Goal: Task Accomplishment & Management: Use online tool/utility

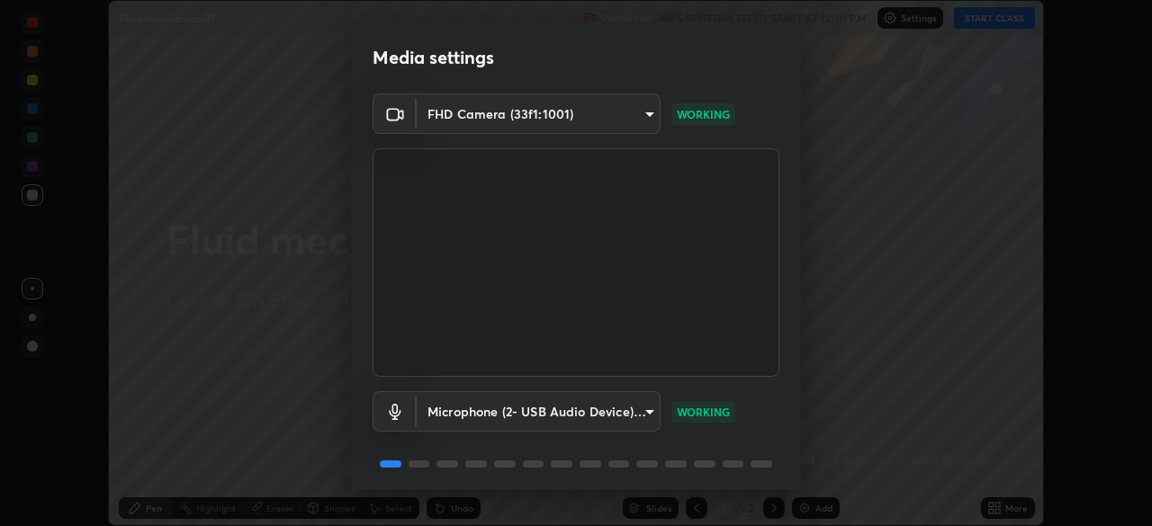
scroll to position [64, 0]
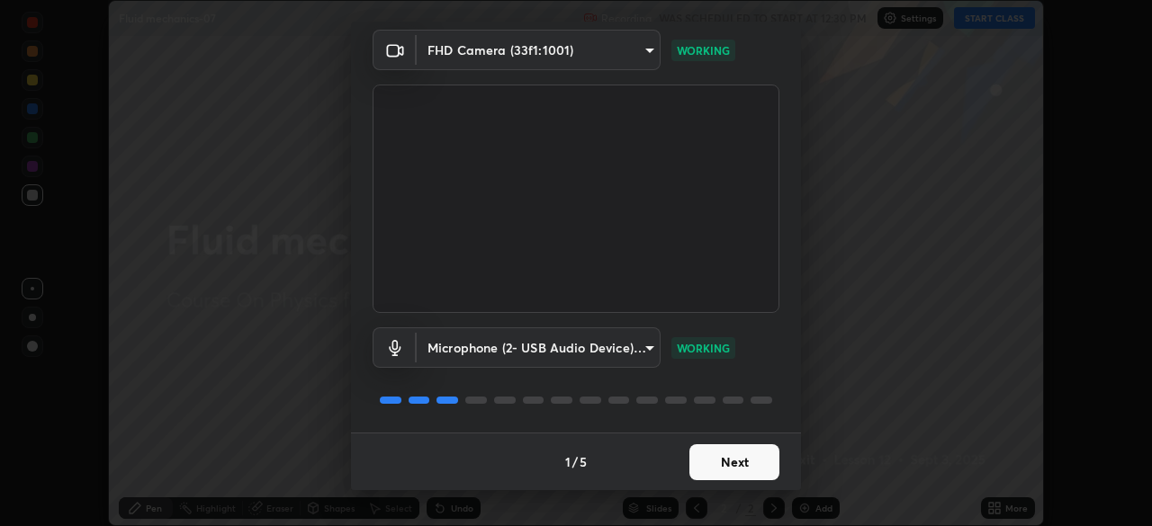
click at [754, 465] on button "Next" at bounding box center [734, 463] width 90 height 36
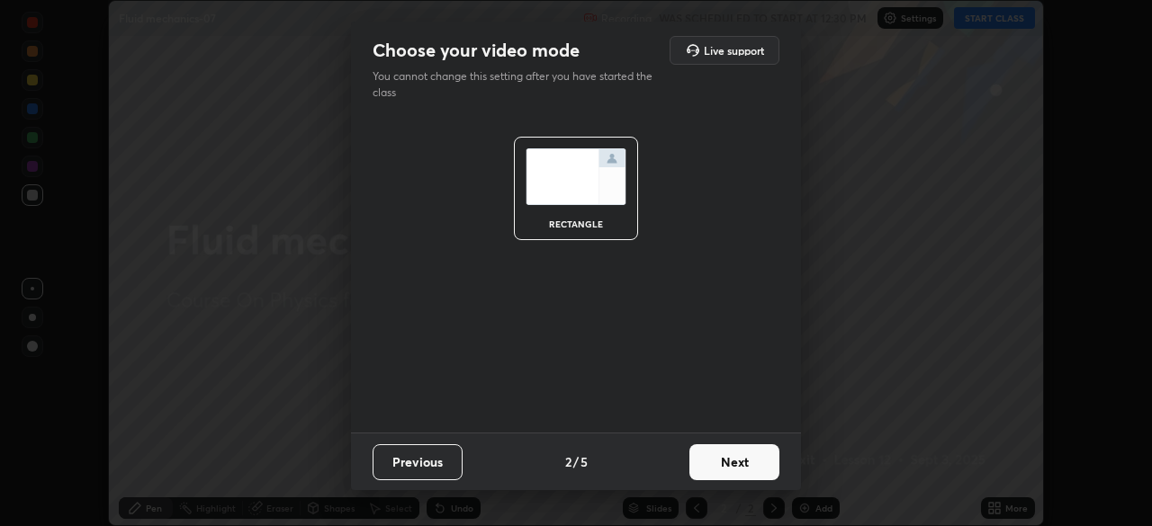
scroll to position [0, 0]
click at [758, 466] on button "Next" at bounding box center [734, 463] width 90 height 36
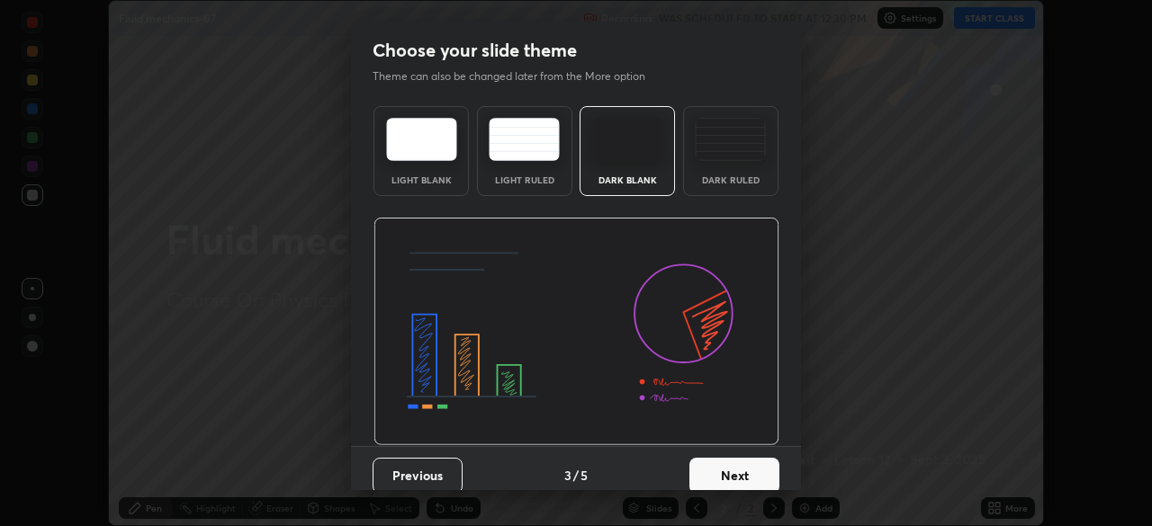
click at [763, 467] on button "Next" at bounding box center [734, 476] width 90 height 36
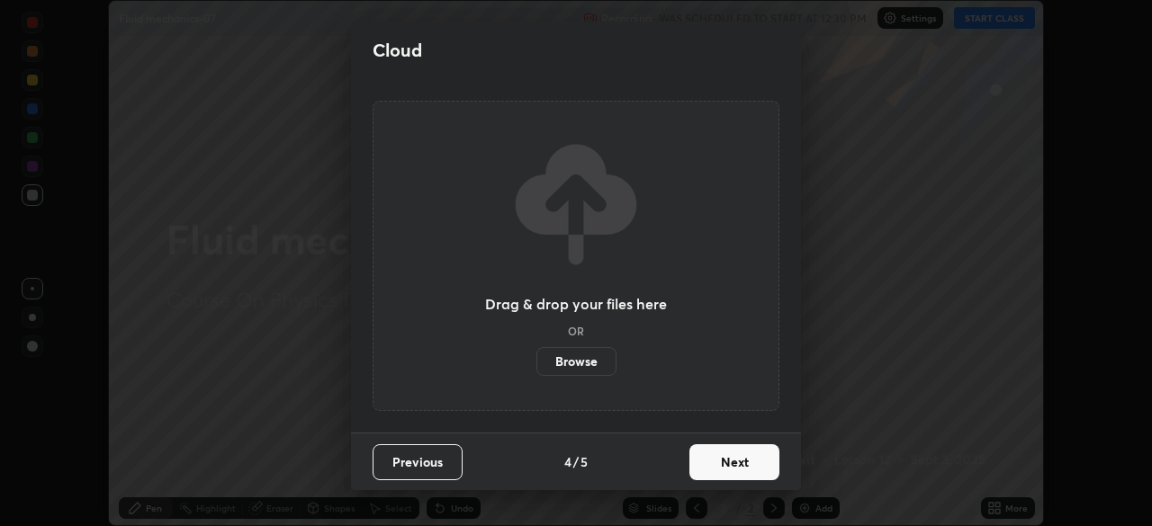
click at [768, 463] on button "Next" at bounding box center [734, 463] width 90 height 36
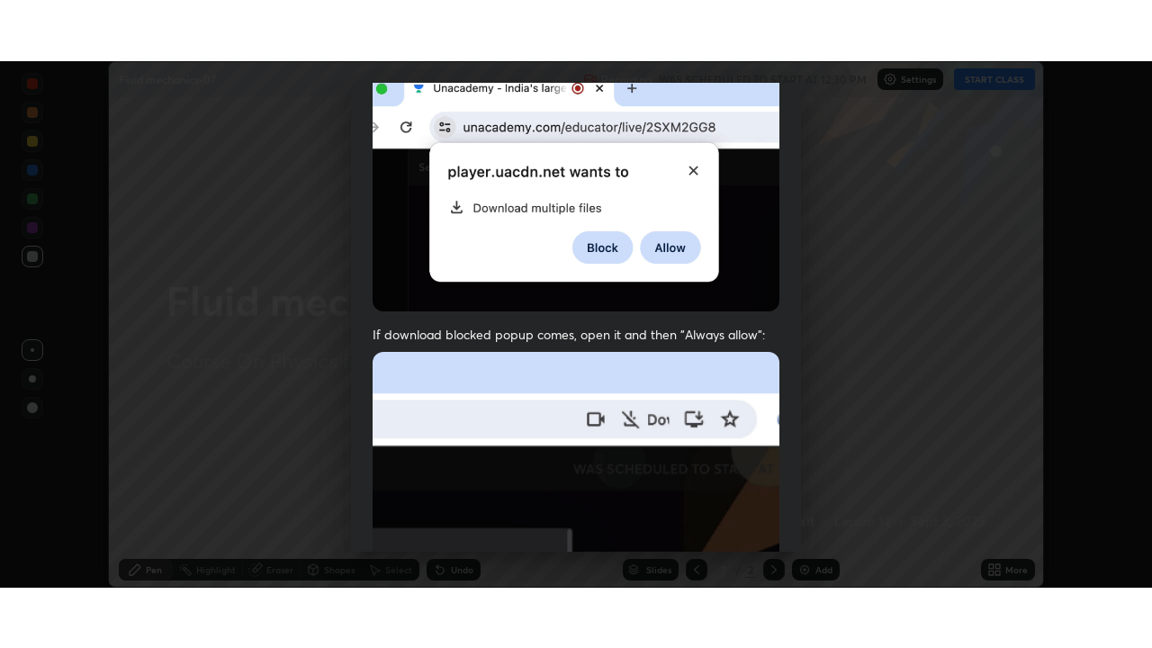
scroll to position [431, 0]
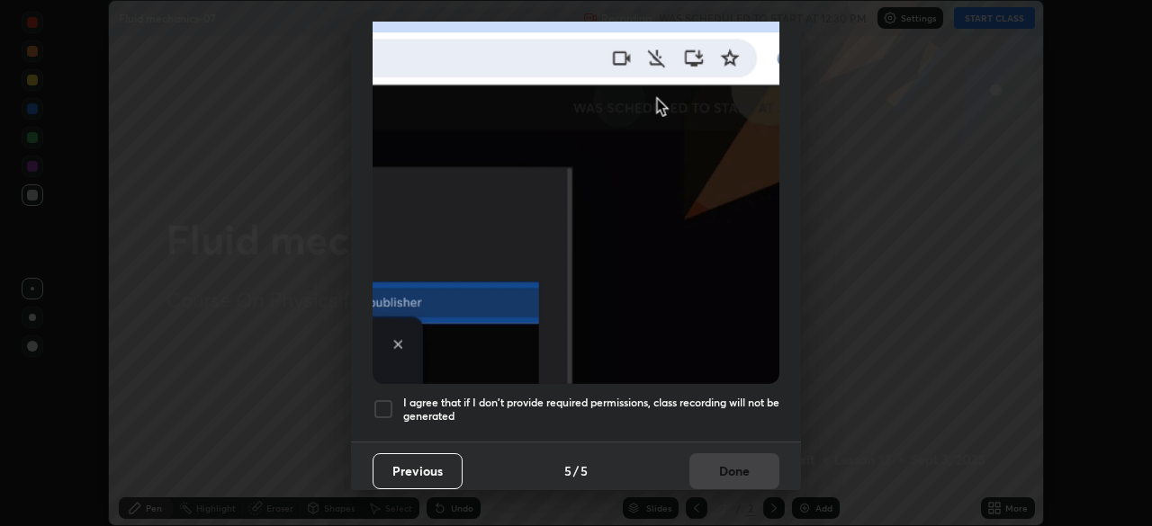
click at [744, 396] on h5 "I agree that if I don't provide required permissions, class recording will not …" at bounding box center [591, 410] width 376 height 28
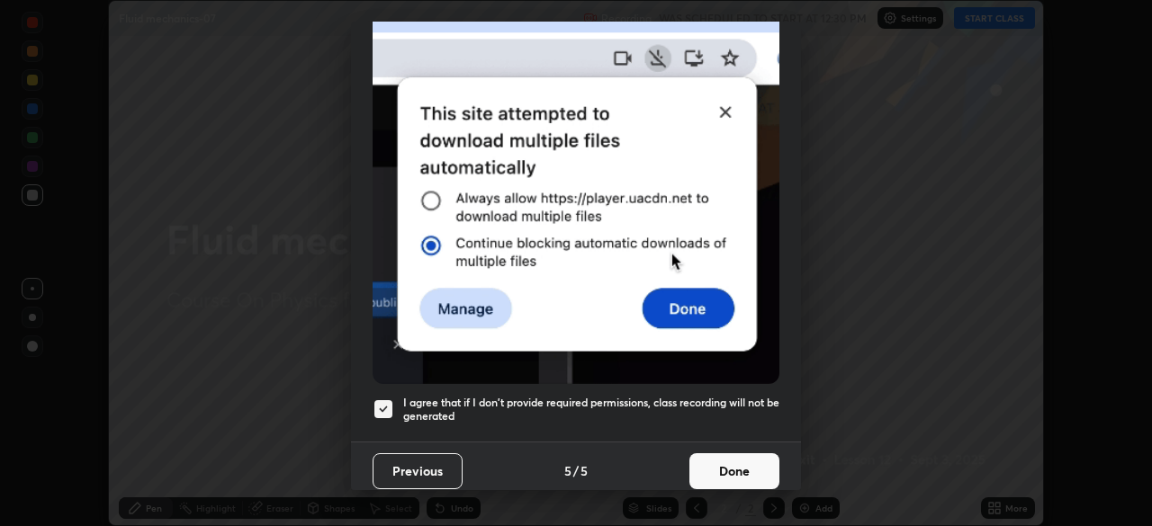
click at [747, 465] on button "Done" at bounding box center [734, 472] width 90 height 36
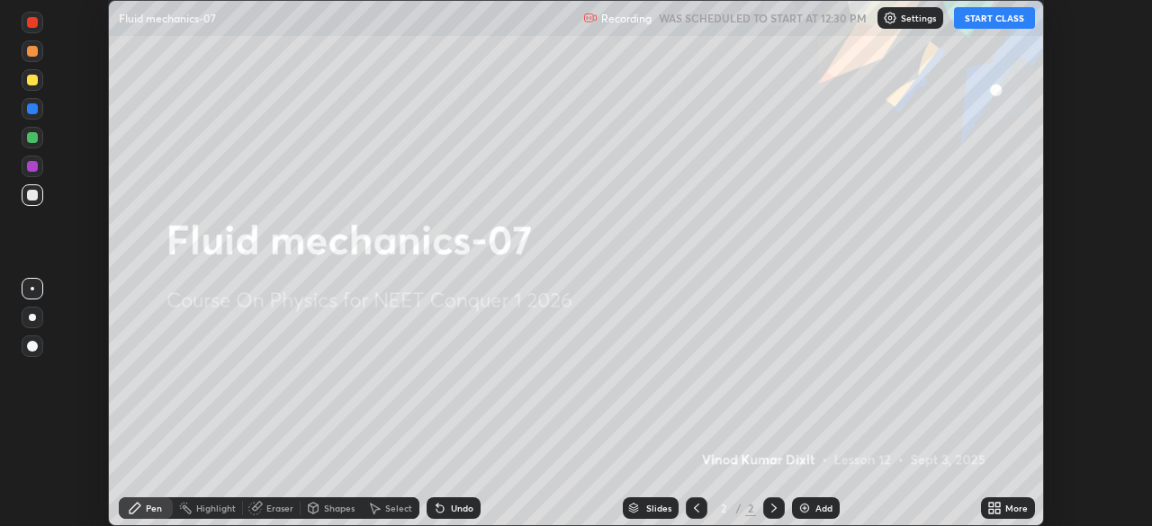
click at [997, 22] on button "START CLASS" at bounding box center [994, 18] width 81 height 22
click at [995, 507] on icon at bounding box center [997, 505] width 4 height 4
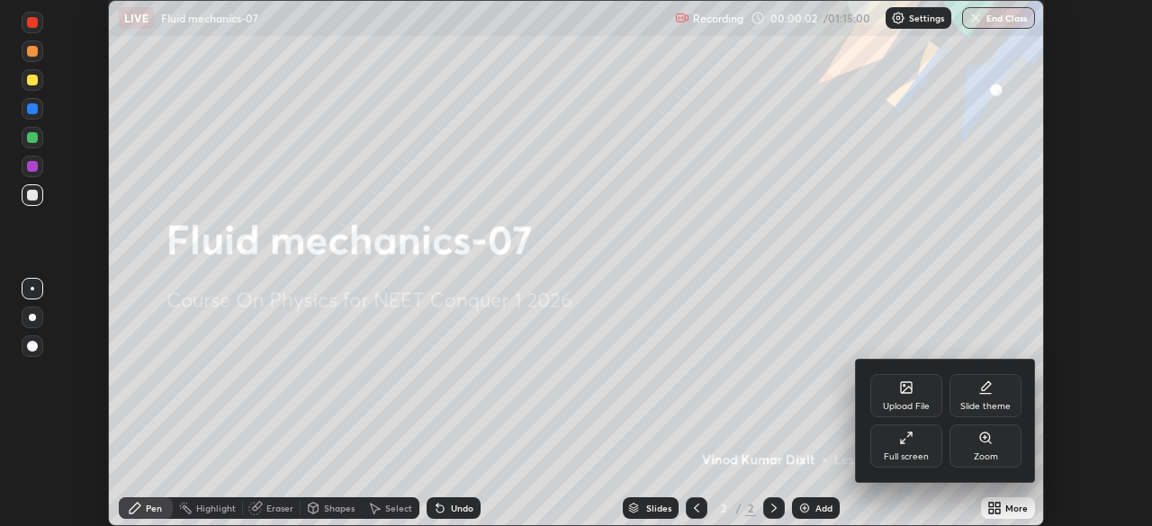
click at [919, 436] on div "Full screen" at bounding box center [906, 446] width 72 height 43
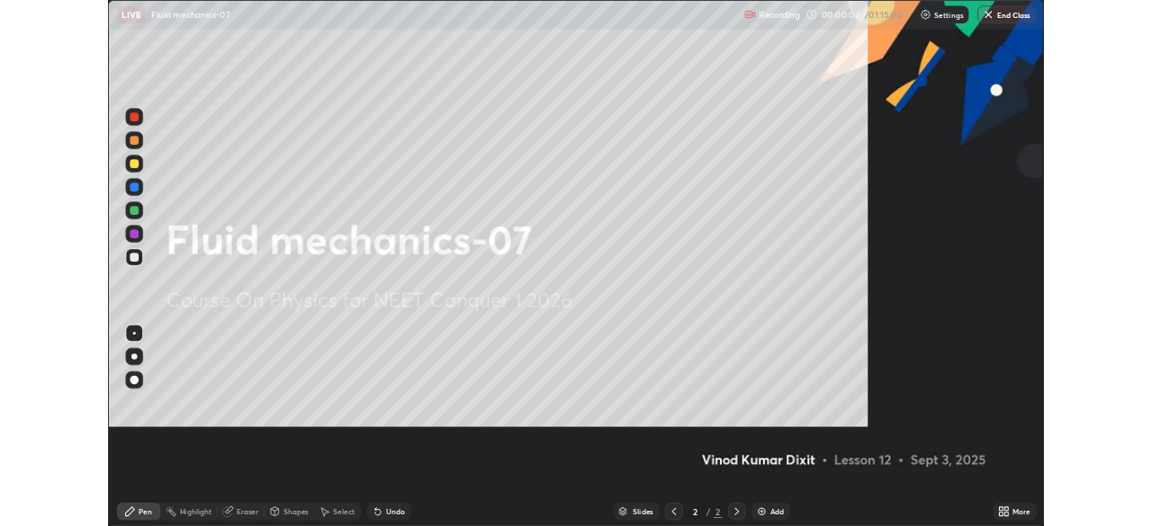
scroll to position [648, 1152]
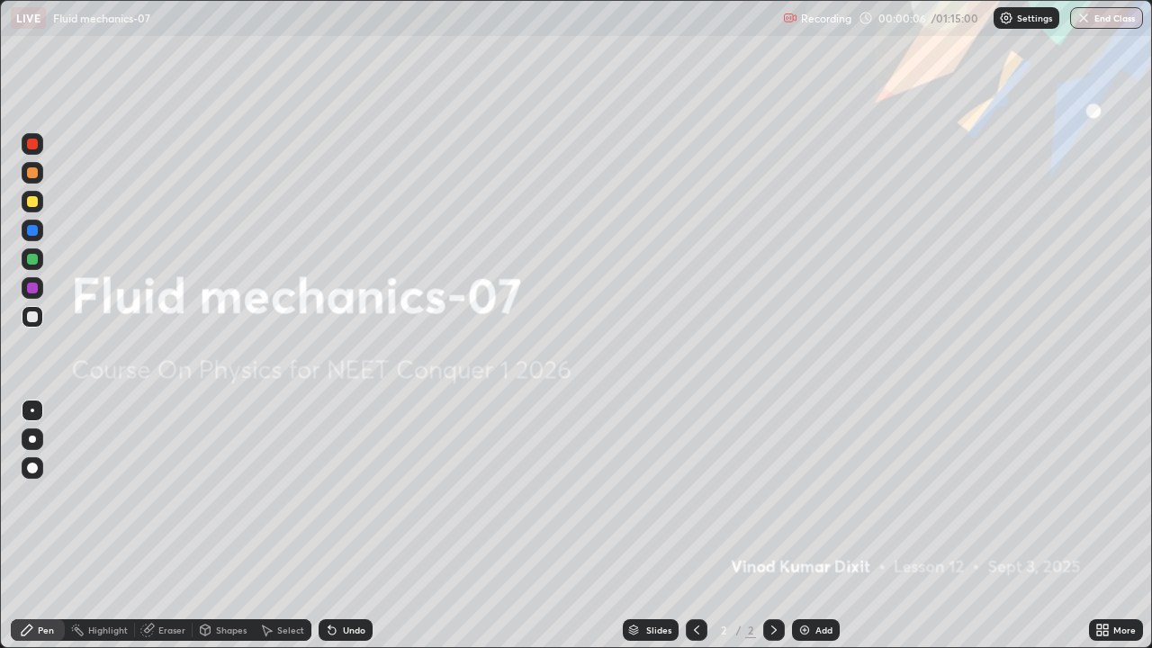
click at [821, 526] on div "Add" at bounding box center [823, 629] width 17 height 9
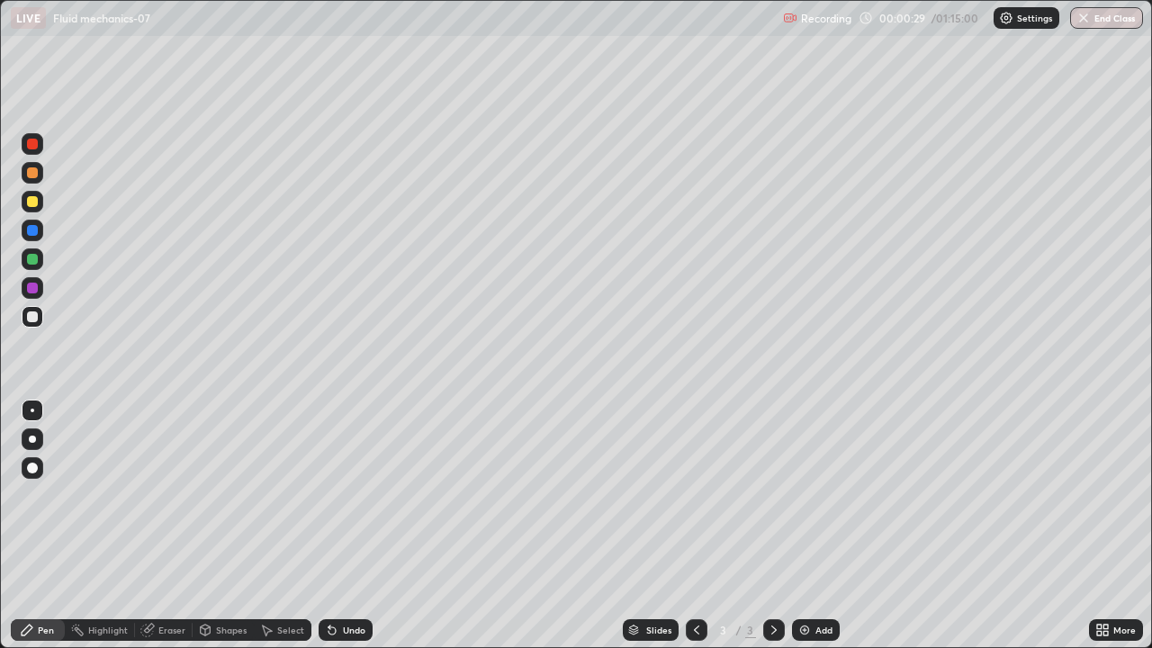
click at [39, 201] on div at bounding box center [33, 202] width 22 height 22
click at [246, 526] on div "Shapes" at bounding box center [223, 630] width 61 height 22
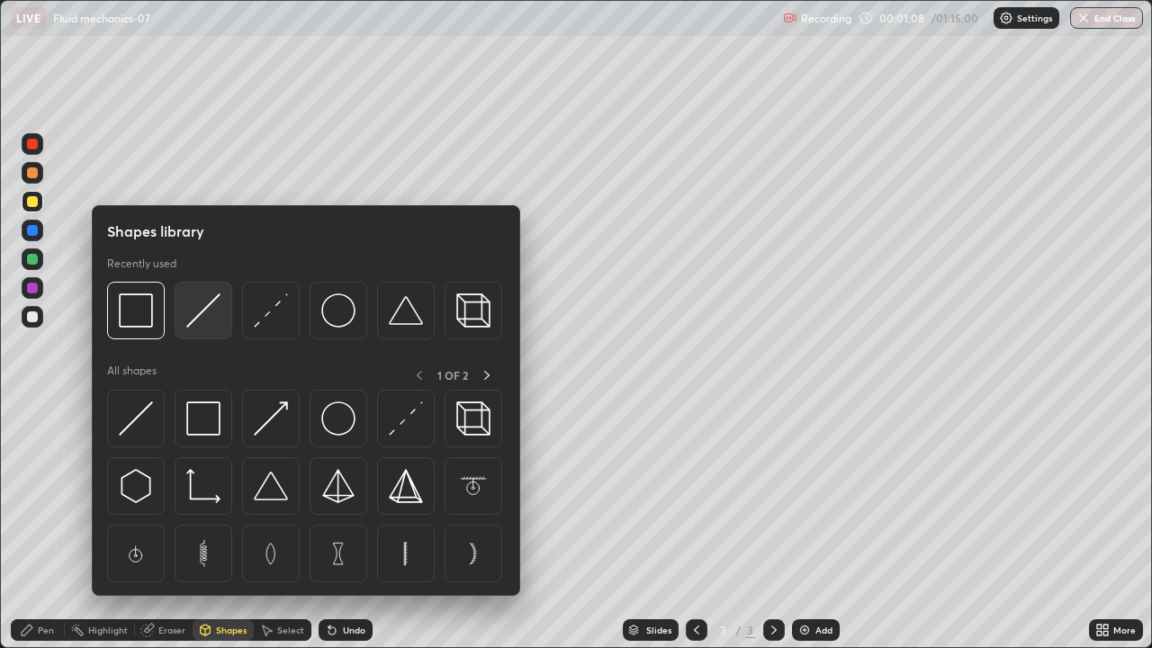
click at [206, 321] on img at bounding box center [203, 310] width 34 height 34
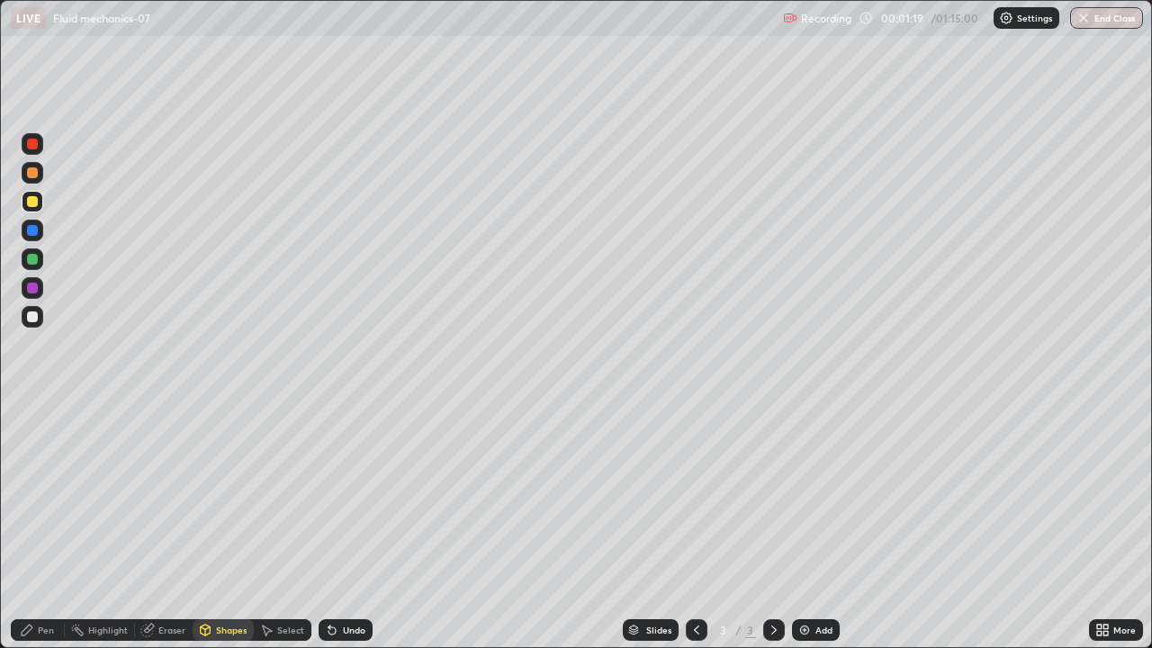
click at [48, 526] on div "Pen" at bounding box center [46, 629] width 16 height 9
click at [33, 259] on div at bounding box center [32, 259] width 11 height 11
click at [815, 526] on div "Add" at bounding box center [823, 629] width 17 height 9
click at [37, 204] on div at bounding box center [32, 201] width 11 height 11
click at [171, 526] on div "Eraser" at bounding box center [171, 629] width 27 height 9
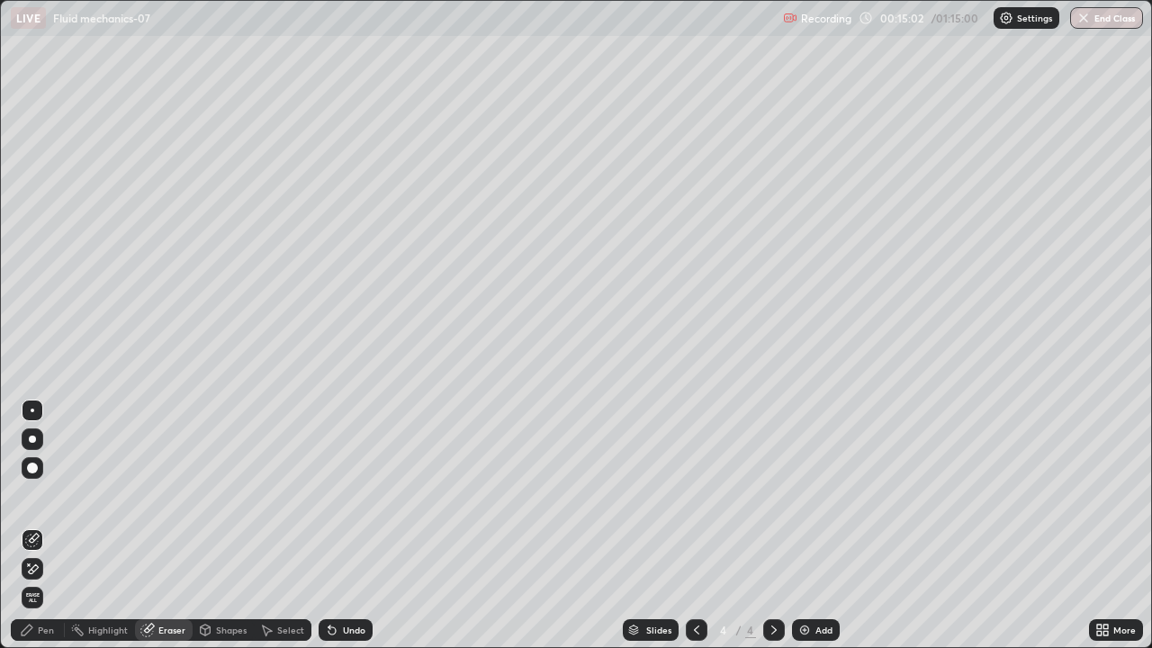
click at [48, 526] on div "Pen" at bounding box center [46, 629] width 16 height 9
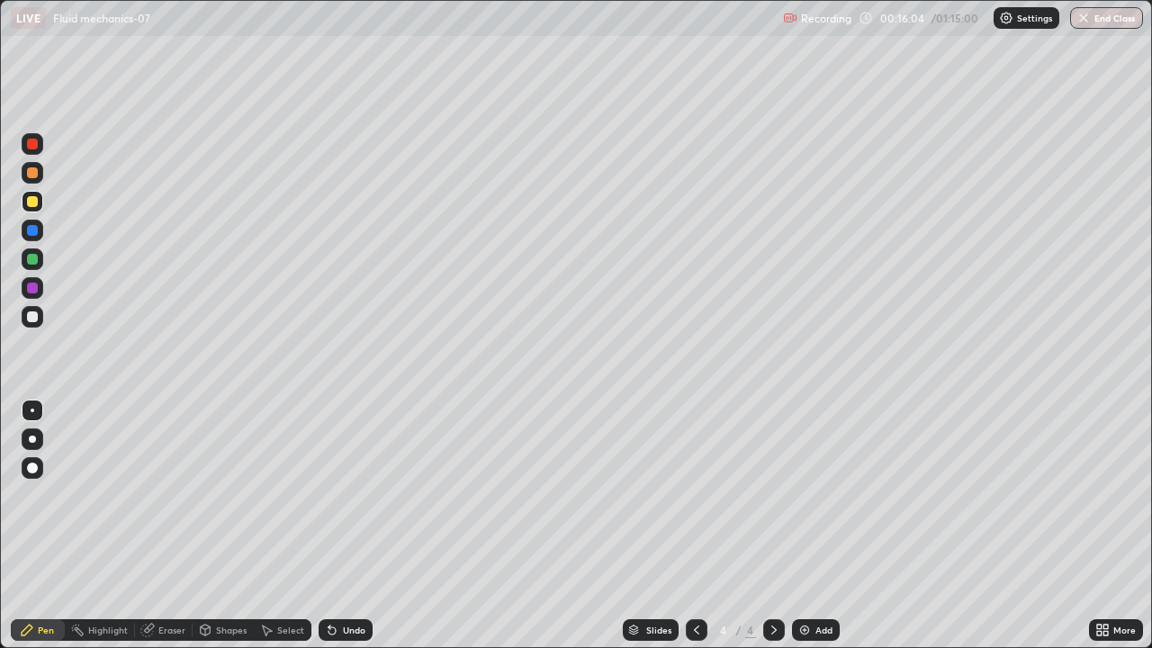
click at [39, 323] on div at bounding box center [33, 317] width 22 height 22
click at [818, 526] on div "Add" at bounding box center [823, 629] width 17 height 9
click at [37, 204] on div at bounding box center [32, 201] width 11 height 11
click at [236, 526] on div "Shapes" at bounding box center [231, 629] width 31 height 9
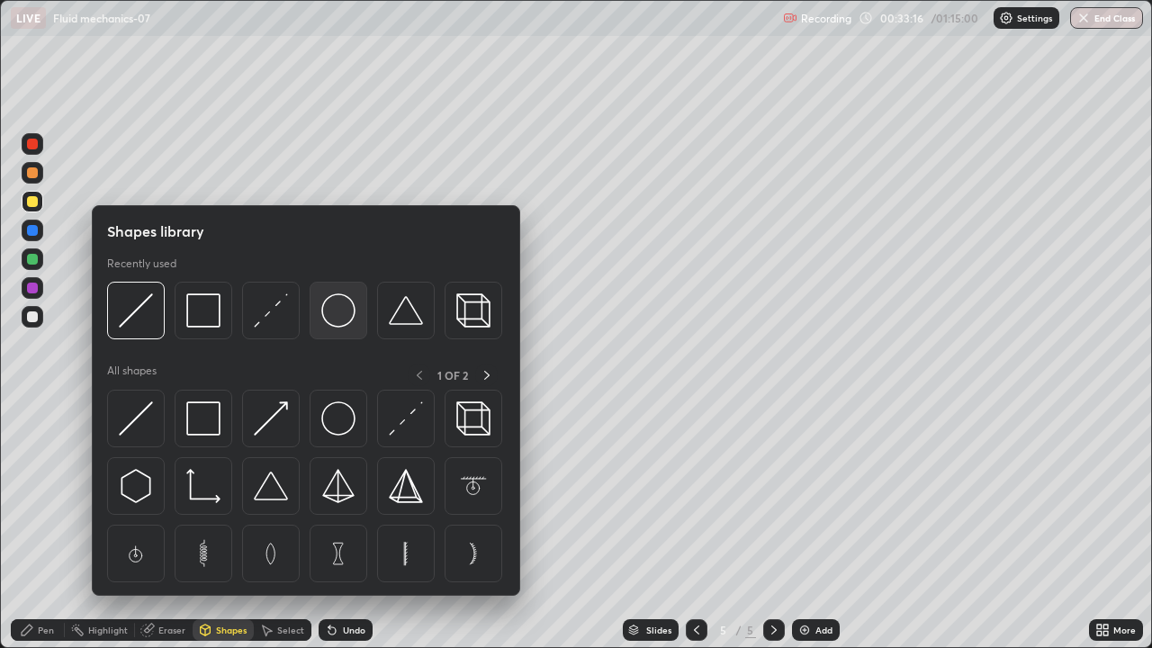
click at [345, 320] on img at bounding box center [338, 310] width 34 height 34
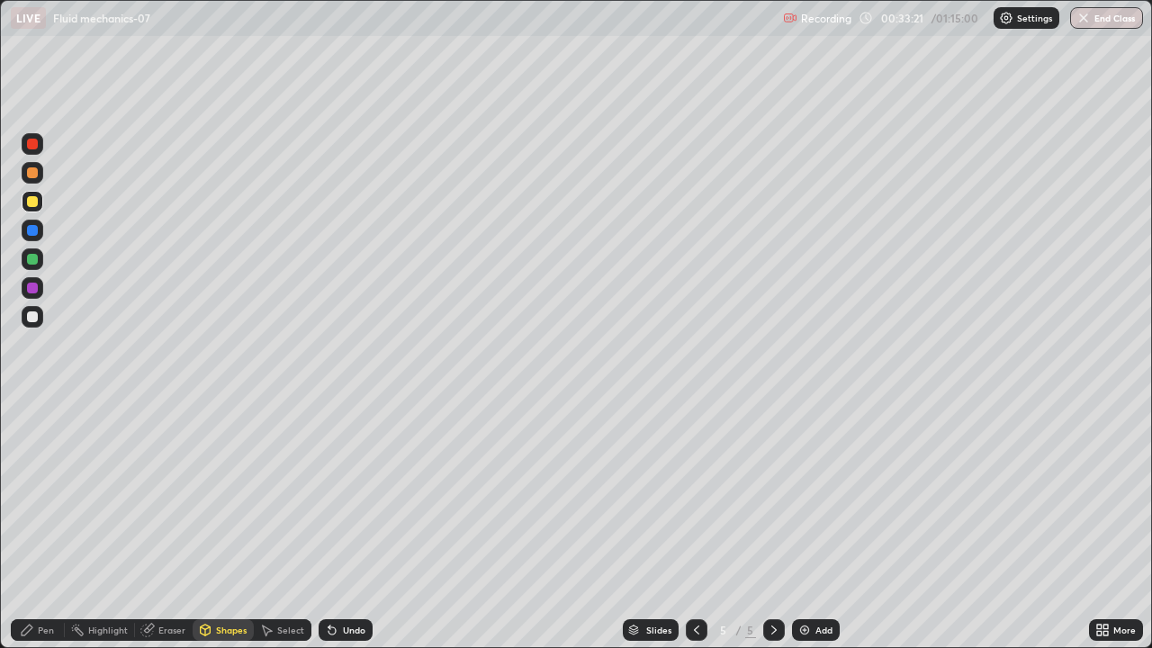
click at [231, 526] on div "Shapes" at bounding box center [231, 629] width 31 height 9
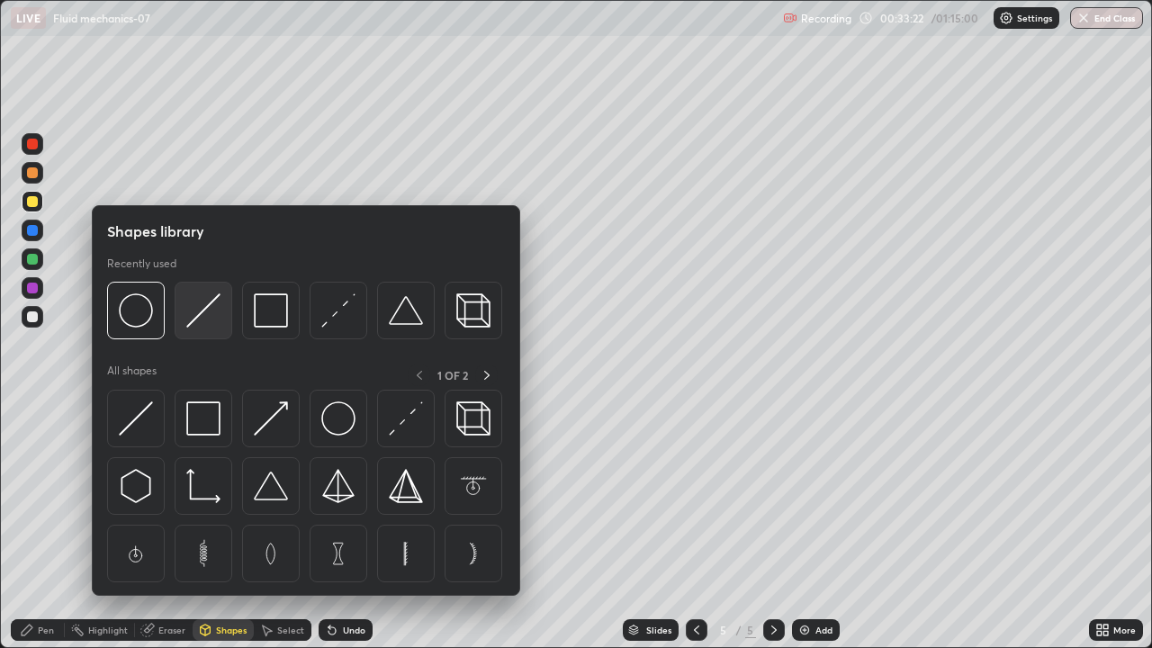
click at [203, 326] on img at bounding box center [203, 310] width 34 height 34
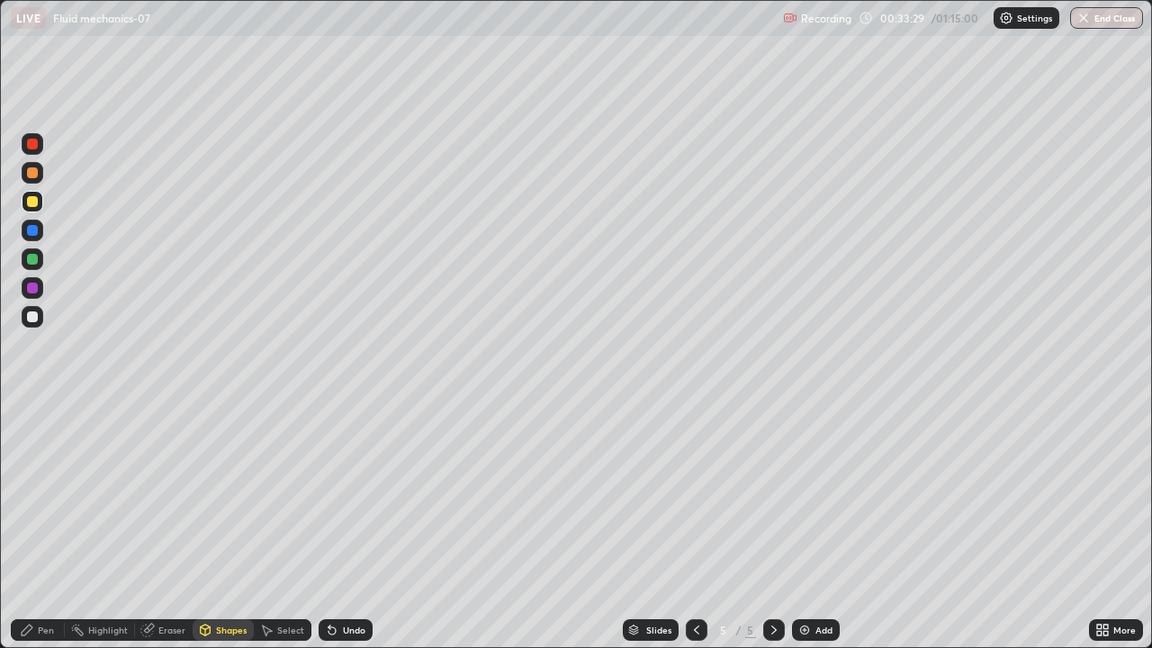
click at [237, 526] on div "Shapes" at bounding box center [231, 629] width 31 height 9
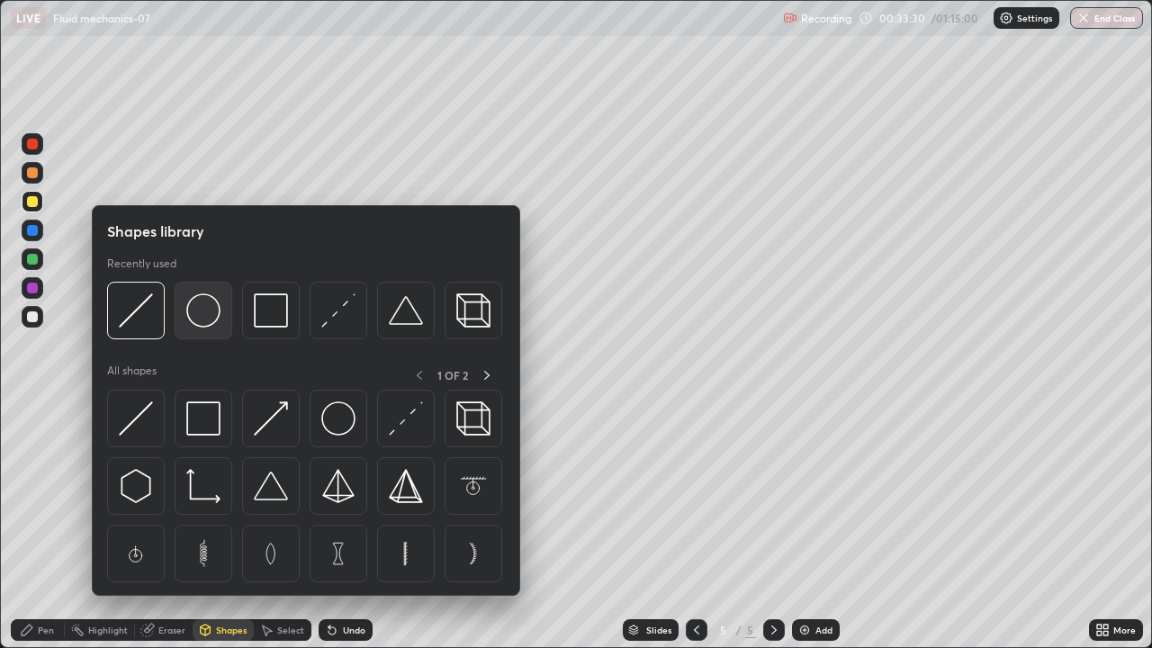
click at [214, 322] on img at bounding box center [203, 310] width 34 height 34
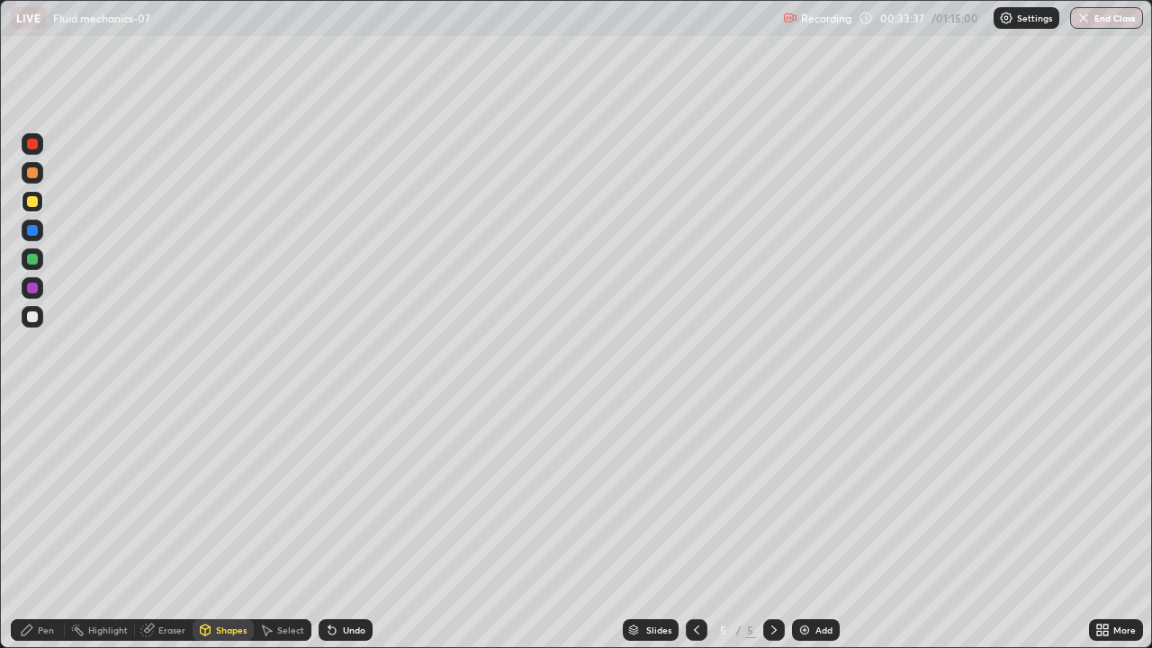
click at [234, 526] on div "Shapes" at bounding box center [231, 629] width 31 height 9
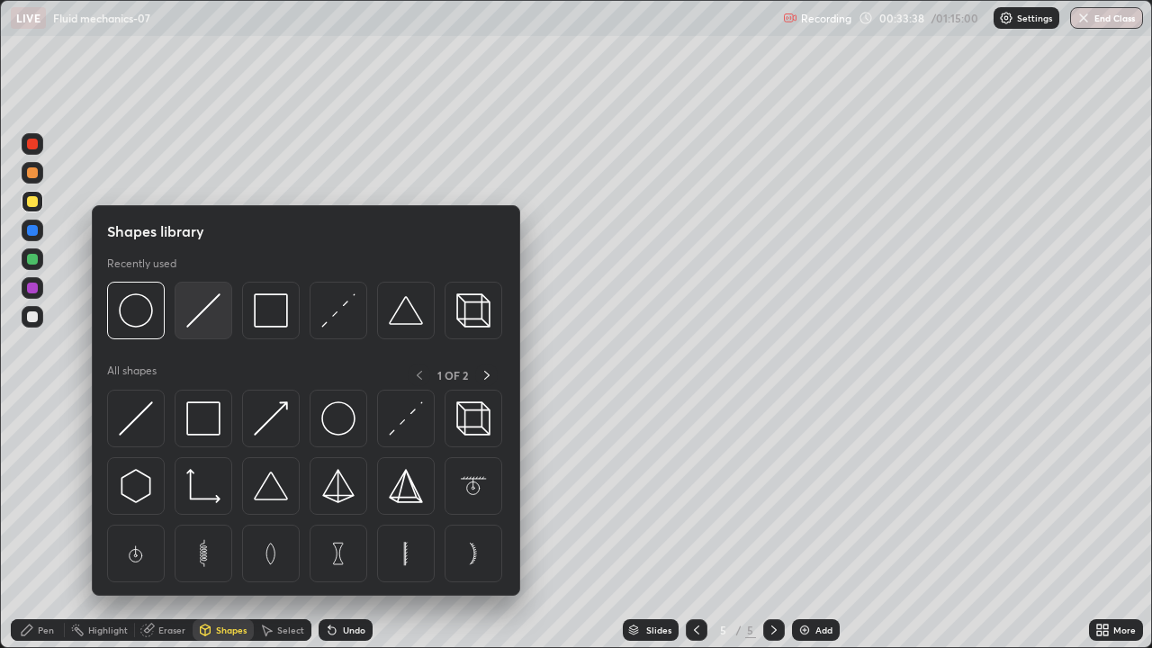
click at [211, 325] on img at bounding box center [203, 310] width 34 height 34
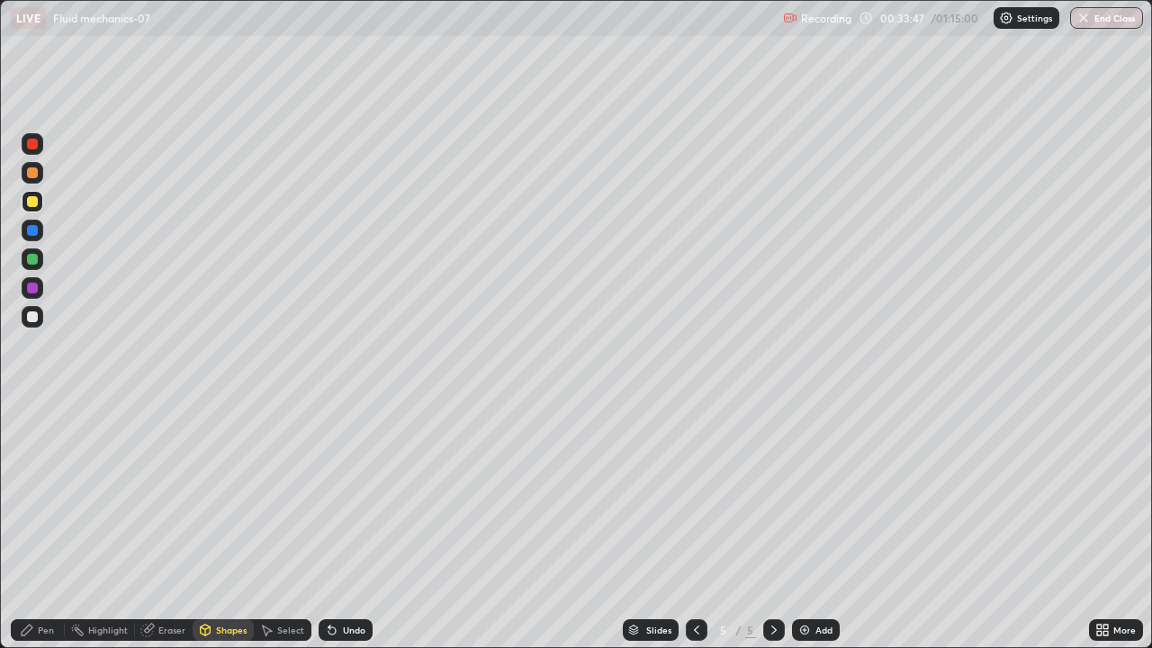
click at [50, 526] on div "Pen" at bounding box center [46, 629] width 16 height 9
click at [826, 526] on div "Add" at bounding box center [823, 629] width 17 height 9
click at [237, 526] on div "Shapes" at bounding box center [231, 629] width 31 height 9
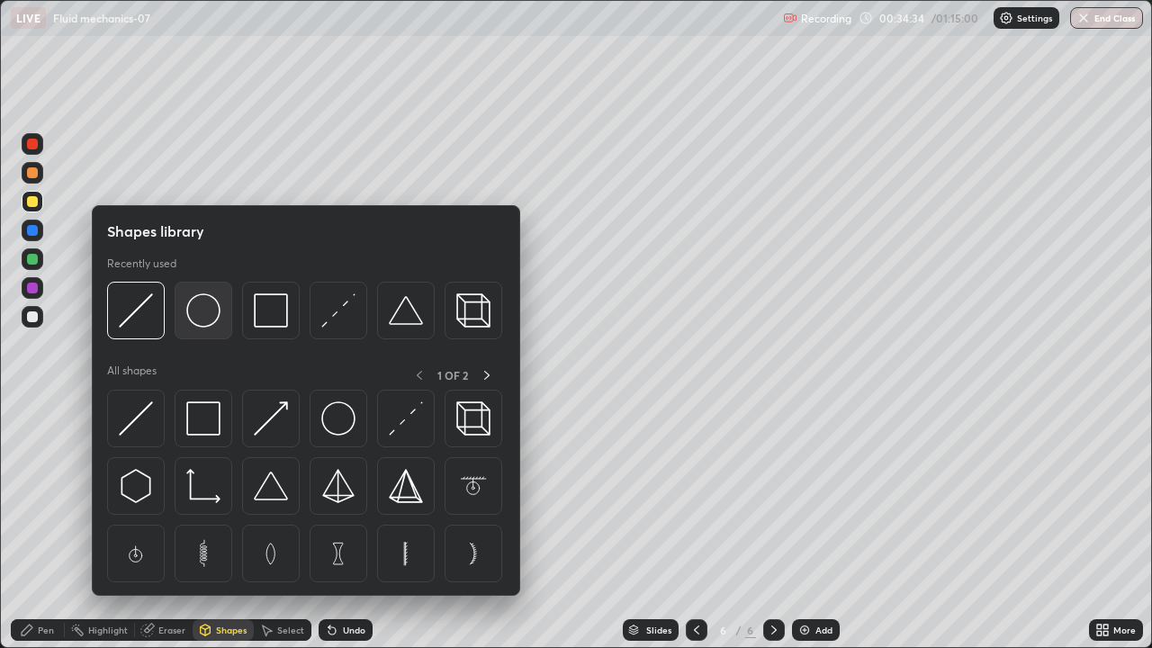
click at [215, 329] on div at bounding box center [204, 311] width 58 height 58
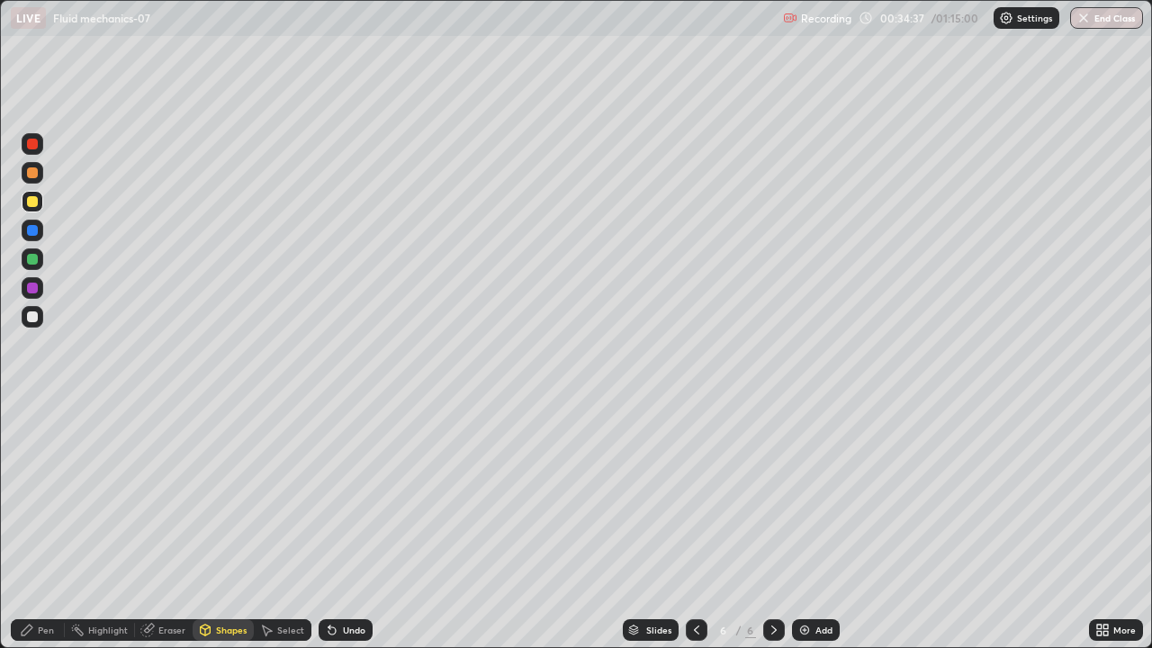
click at [228, 526] on div "Shapes" at bounding box center [231, 629] width 31 height 9
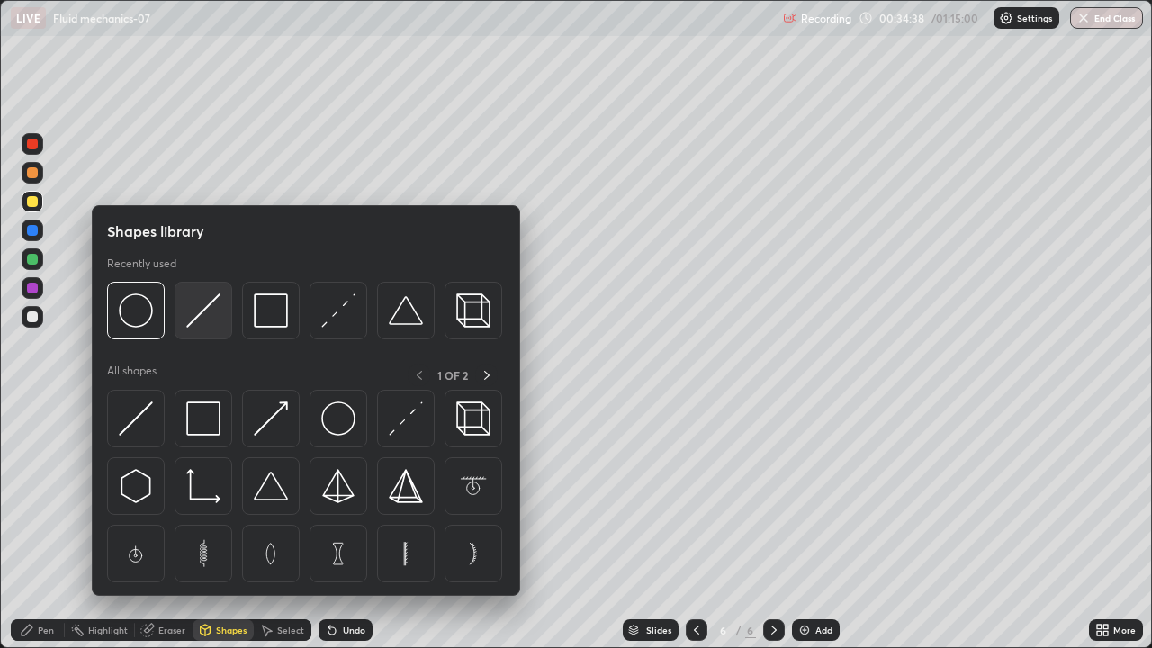
click at [207, 314] on img at bounding box center [203, 310] width 34 height 34
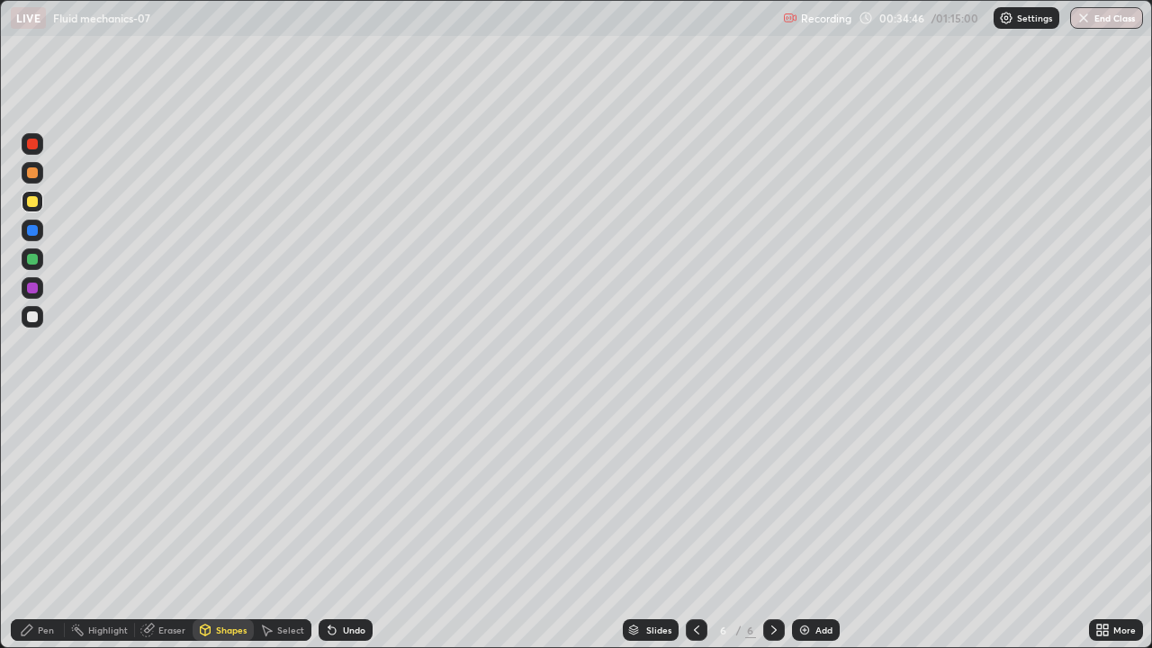
click at [53, 526] on div "Pen" at bounding box center [46, 629] width 16 height 9
click at [229, 526] on div "Shapes" at bounding box center [223, 630] width 61 height 22
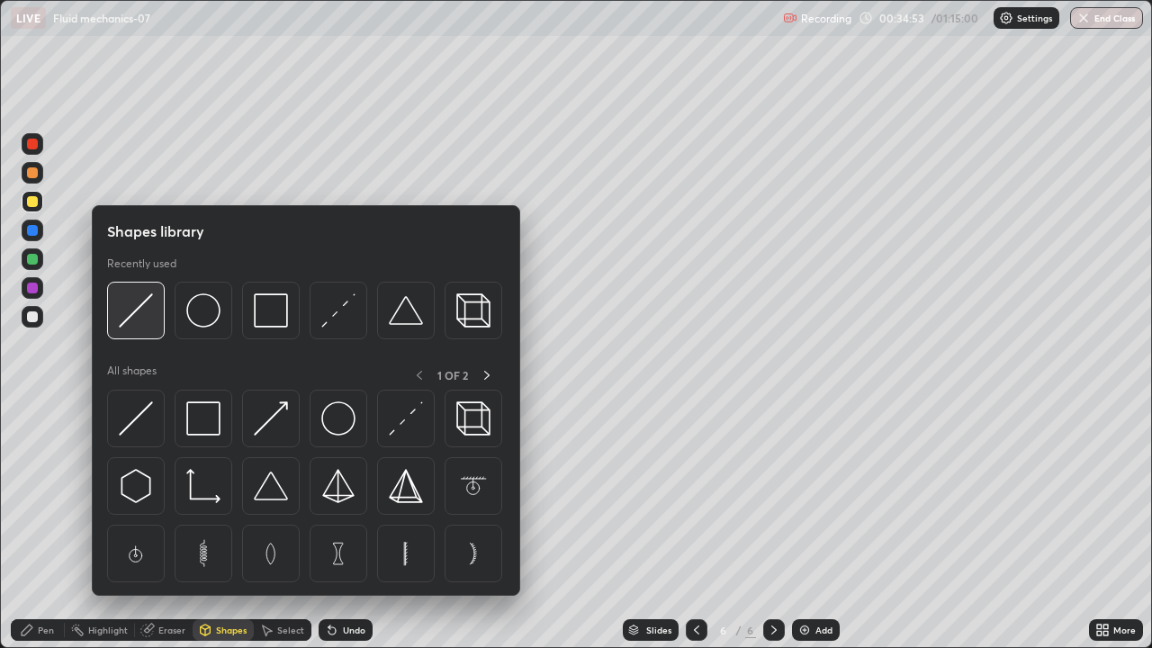
click at [145, 315] on img at bounding box center [136, 310] width 34 height 34
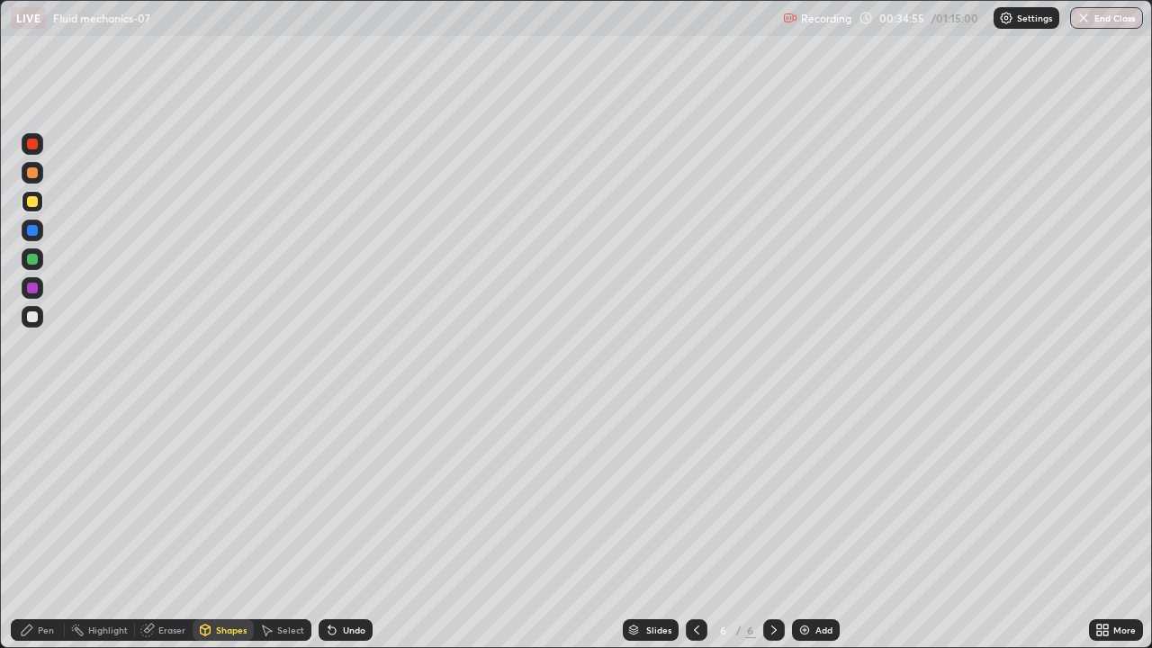
click at [45, 526] on div "Pen" at bounding box center [46, 629] width 16 height 9
click at [226, 526] on div "Shapes" at bounding box center [231, 629] width 31 height 9
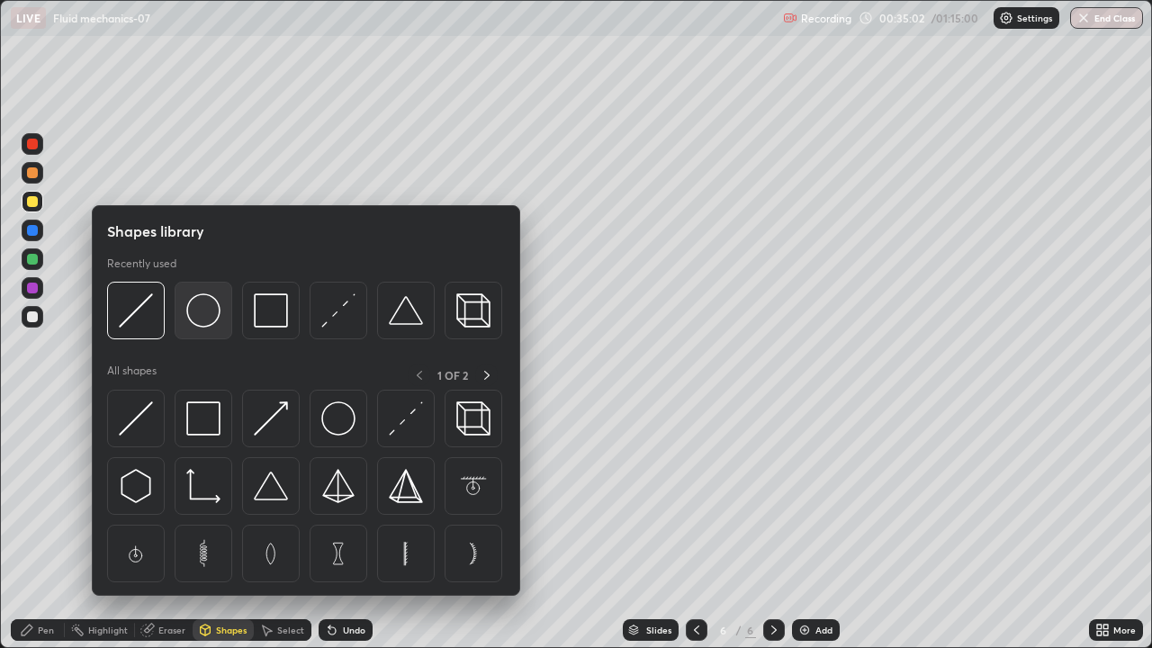
click at [216, 321] on img at bounding box center [203, 310] width 34 height 34
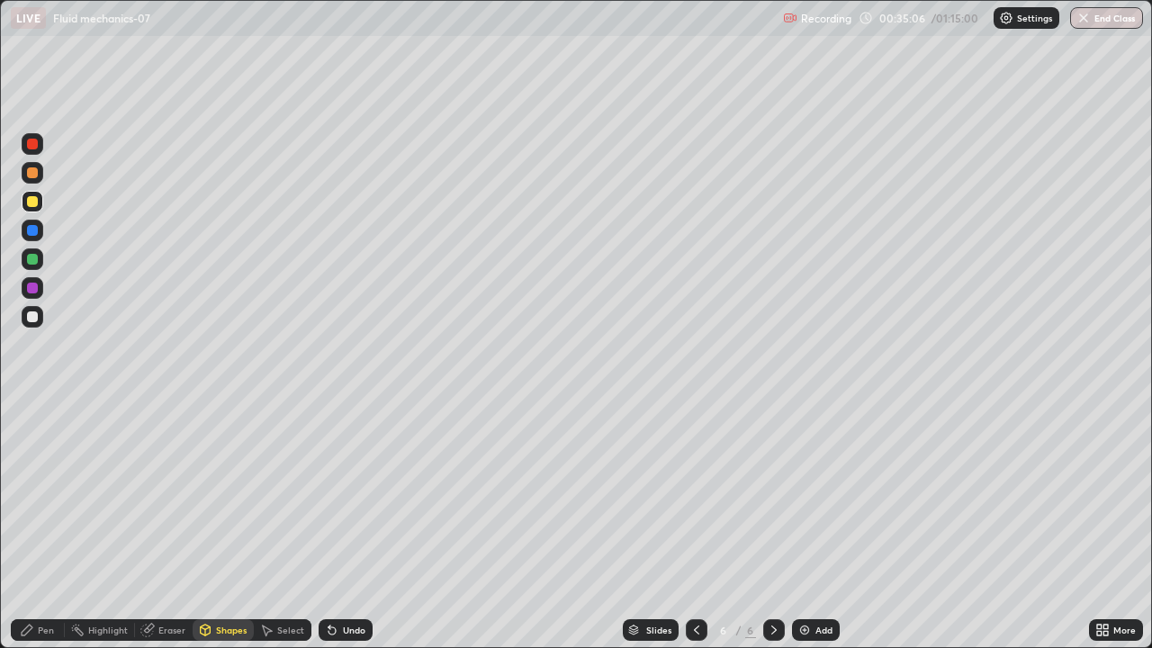
click at [235, 526] on div "Shapes" at bounding box center [231, 629] width 31 height 9
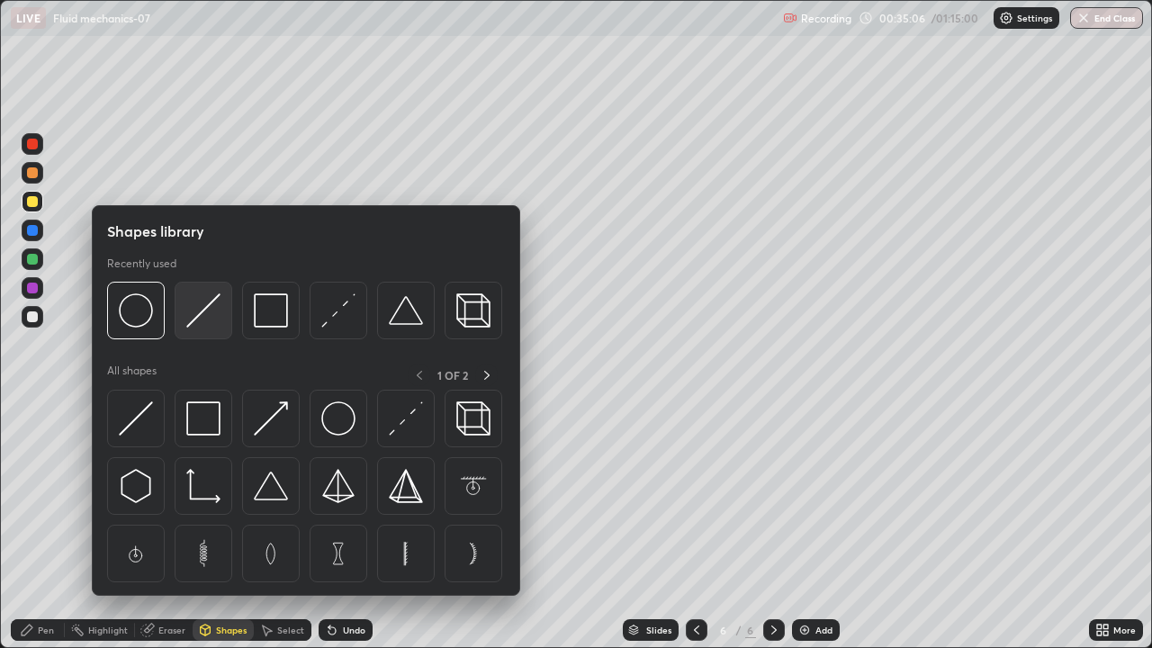
click at [209, 324] on img at bounding box center [203, 310] width 34 height 34
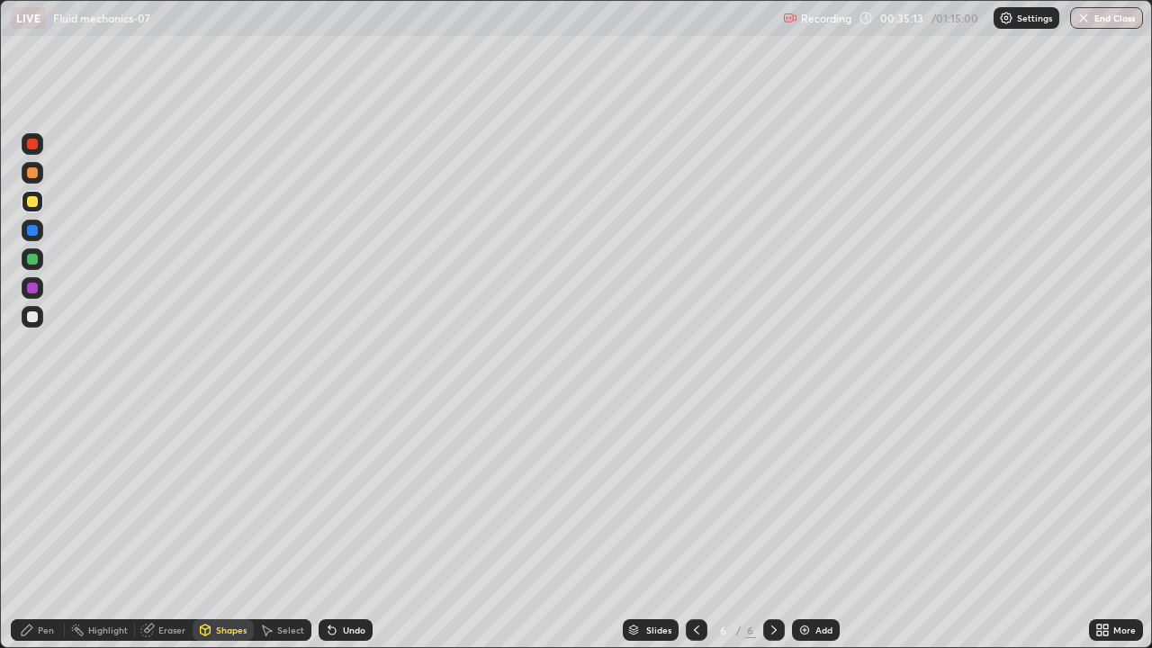
click at [232, 526] on div "Shapes" at bounding box center [231, 629] width 31 height 9
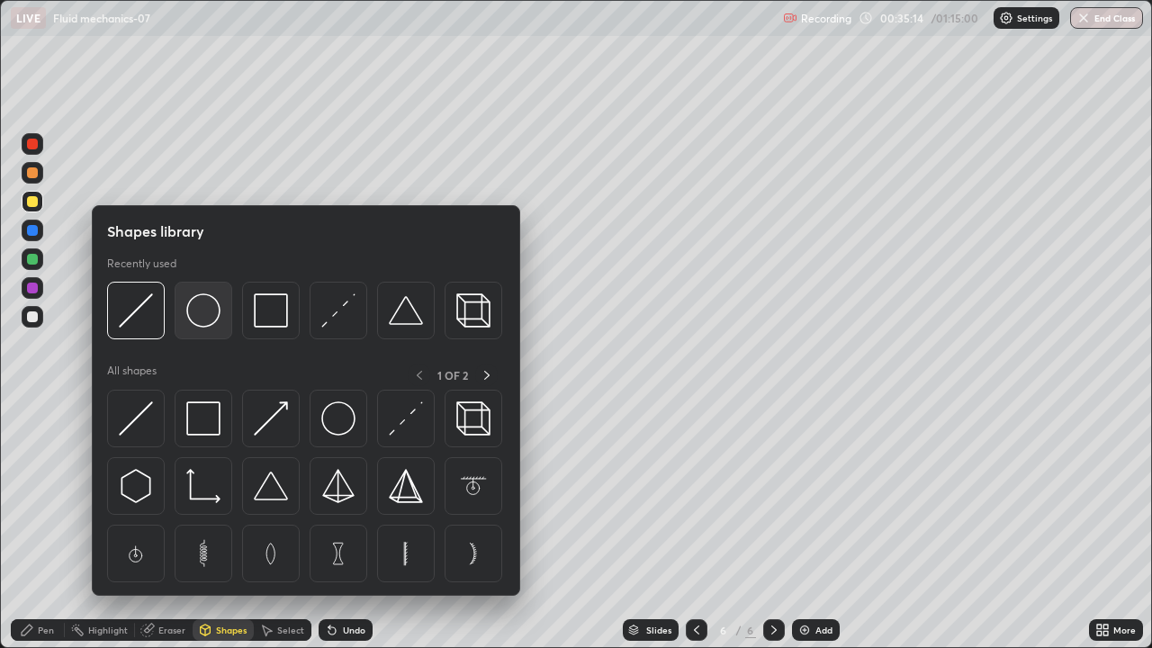
click at [212, 320] on img at bounding box center [203, 310] width 34 height 34
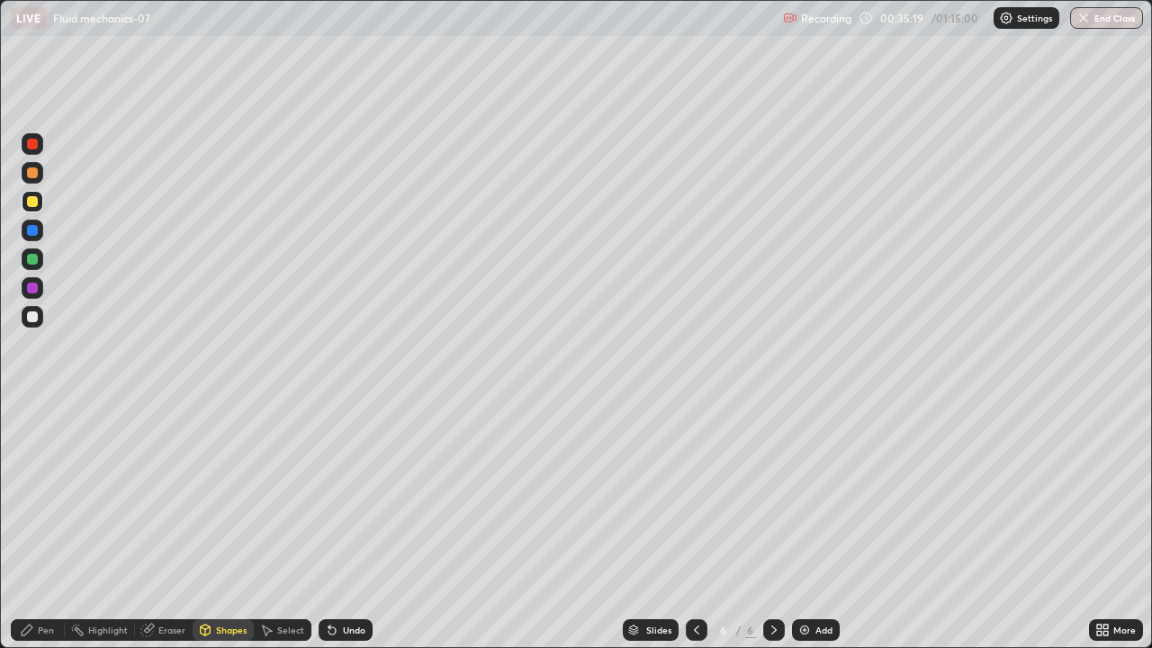
click at [50, 526] on div "Pen" at bounding box center [46, 629] width 16 height 9
click at [229, 526] on div "Shapes" at bounding box center [231, 629] width 31 height 9
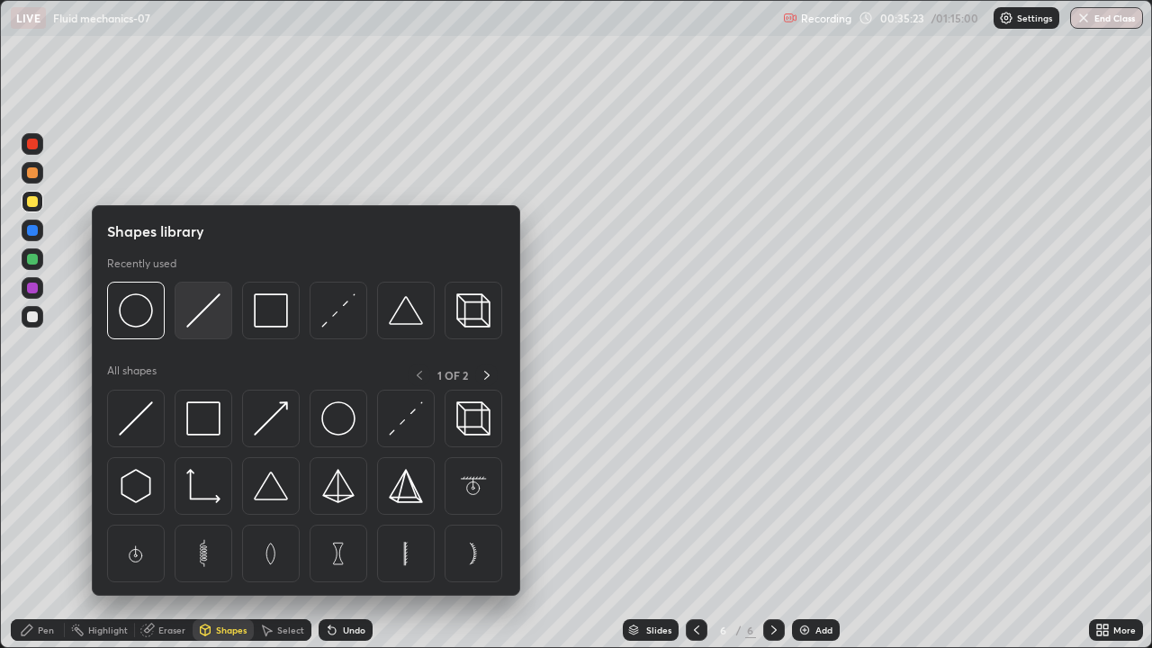
click at [211, 313] on img at bounding box center [203, 310] width 34 height 34
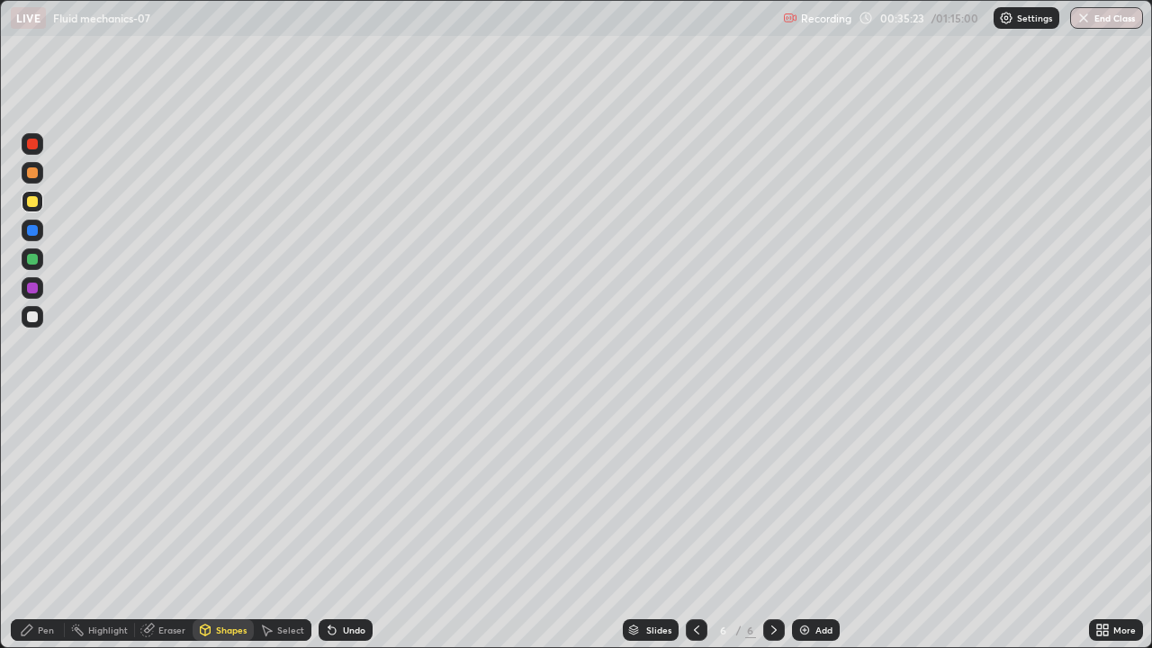
click at [36, 260] on div at bounding box center [32, 259] width 11 height 11
click at [37, 230] on div at bounding box center [32, 230] width 11 height 11
click at [33, 202] on div at bounding box center [32, 201] width 11 height 11
click at [48, 526] on div "Pen" at bounding box center [46, 629] width 16 height 9
click at [229, 526] on div "Shapes" at bounding box center [231, 629] width 31 height 9
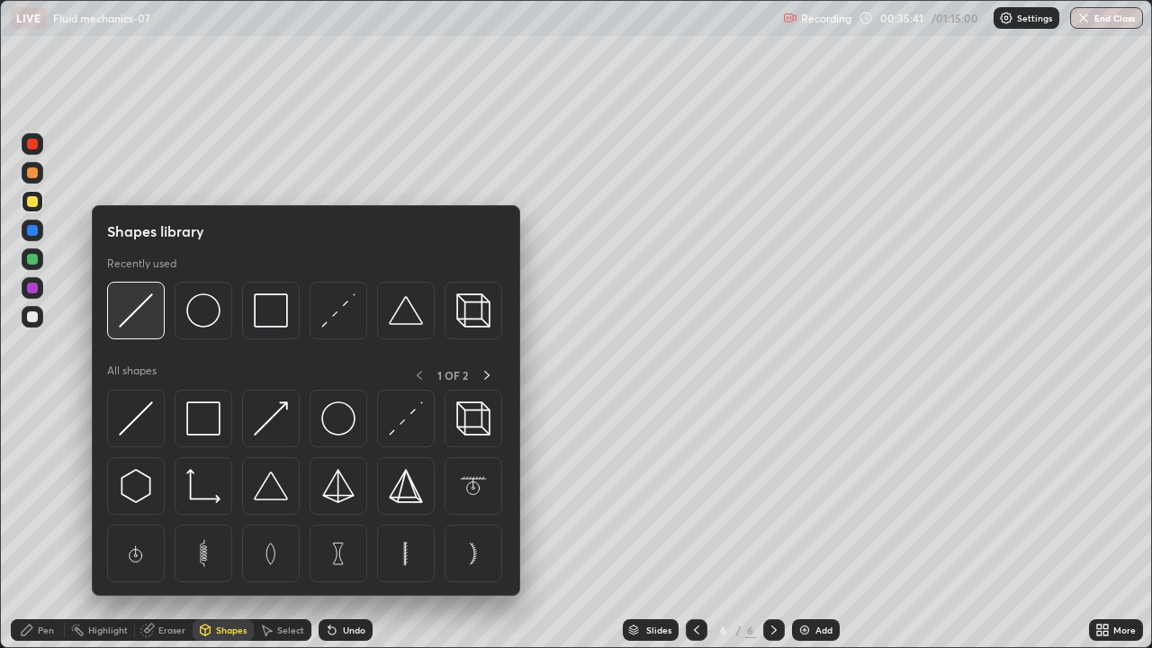
click at [144, 321] on img at bounding box center [136, 310] width 34 height 34
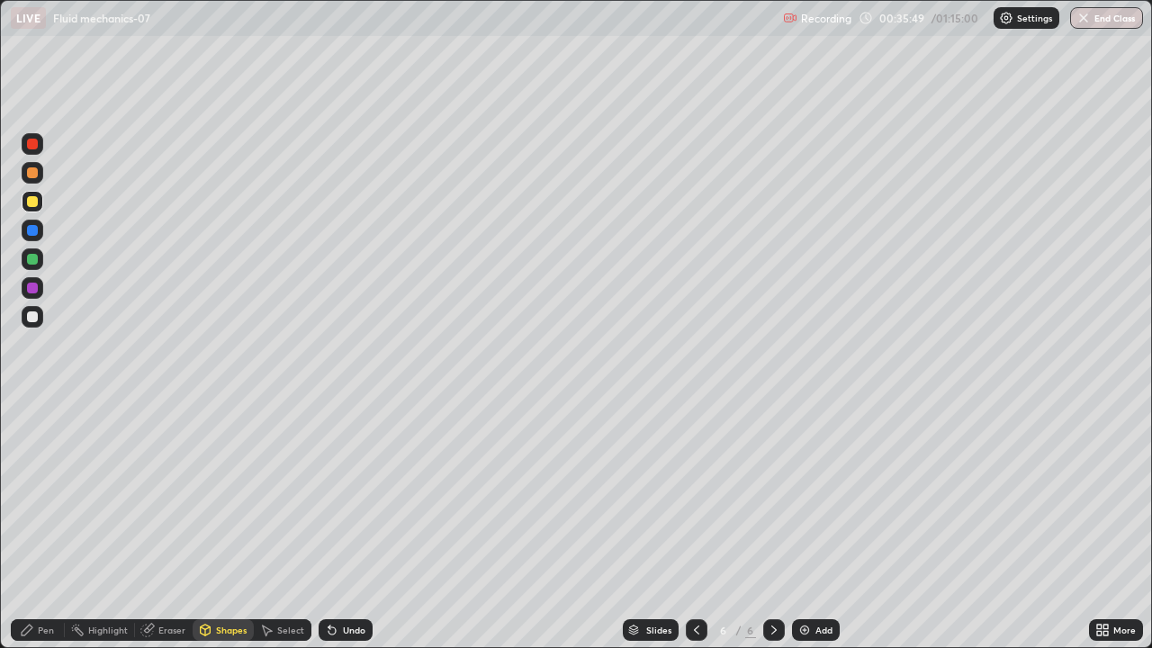
click at [52, 526] on div "Pen" at bounding box center [46, 629] width 16 height 9
click at [177, 526] on div "Eraser" at bounding box center [171, 629] width 27 height 9
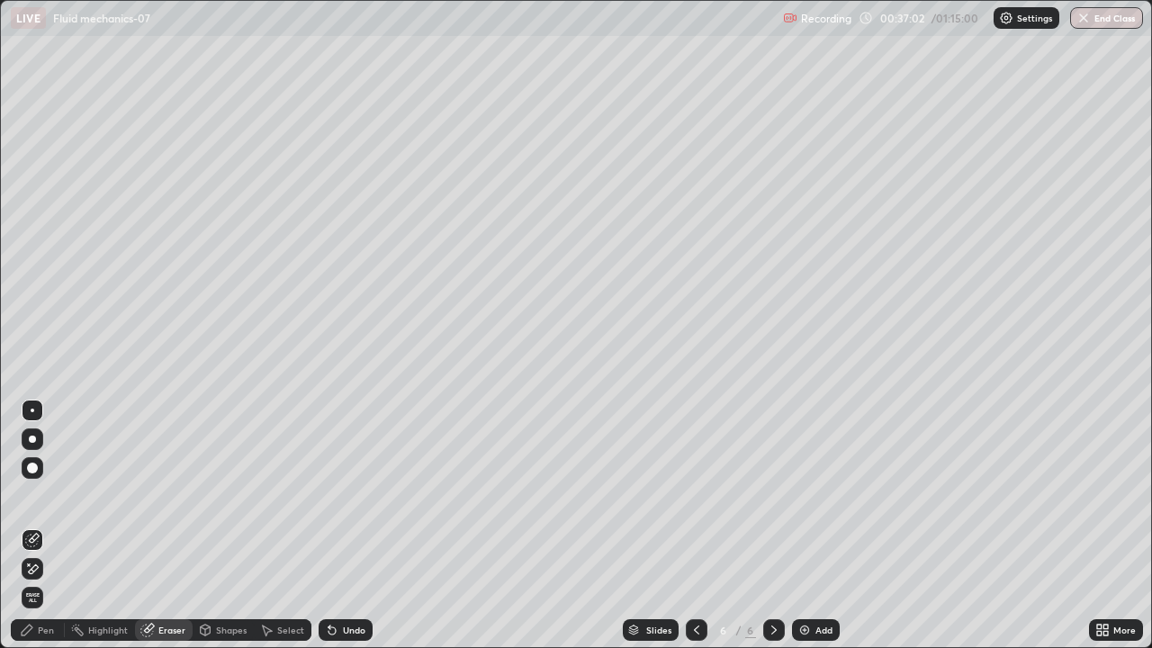
click at [63, 526] on div "Pen" at bounding box center [38, 630] width 54 height 22
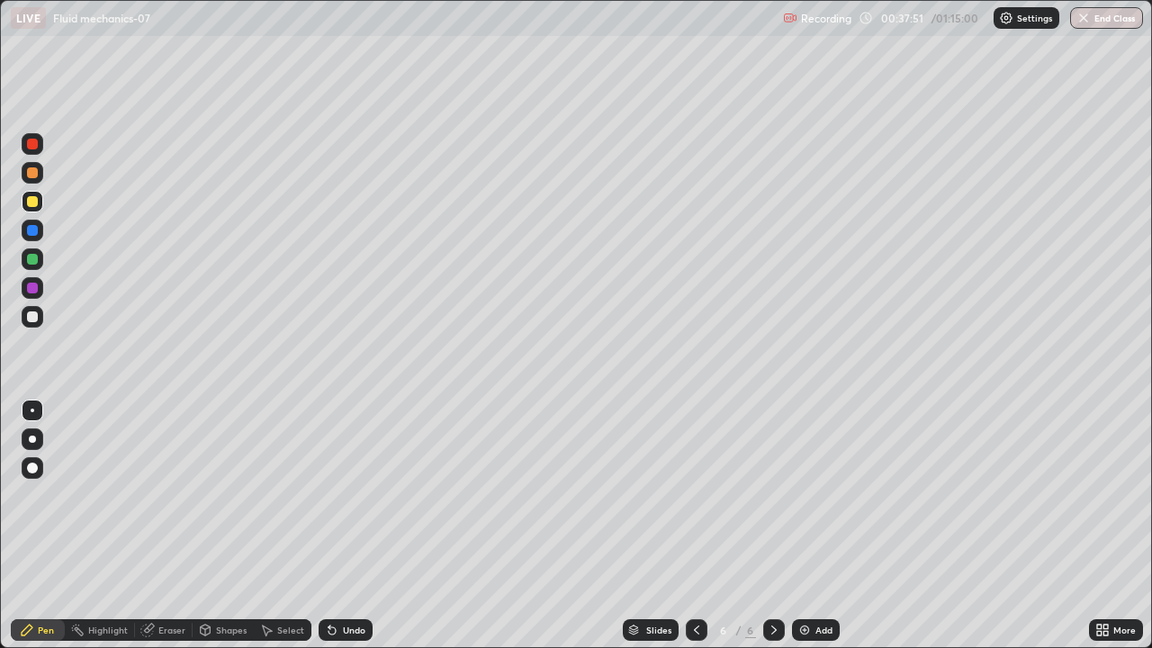
click at [695, 526] on icon at bounding box center [696, 630] width 14 height 14
click at [778, 526] on icon at bounding box center [774, 630] width 14 height 14
click at [817, 526] on div "Add" at bounding box center [823, 629] width 17 height 9
click at [696, 526] on icon at bounding box center [696, 630] width 14 height 14
click at [694, 526] on icon at bounding box center [696, 630] width 14 height 14
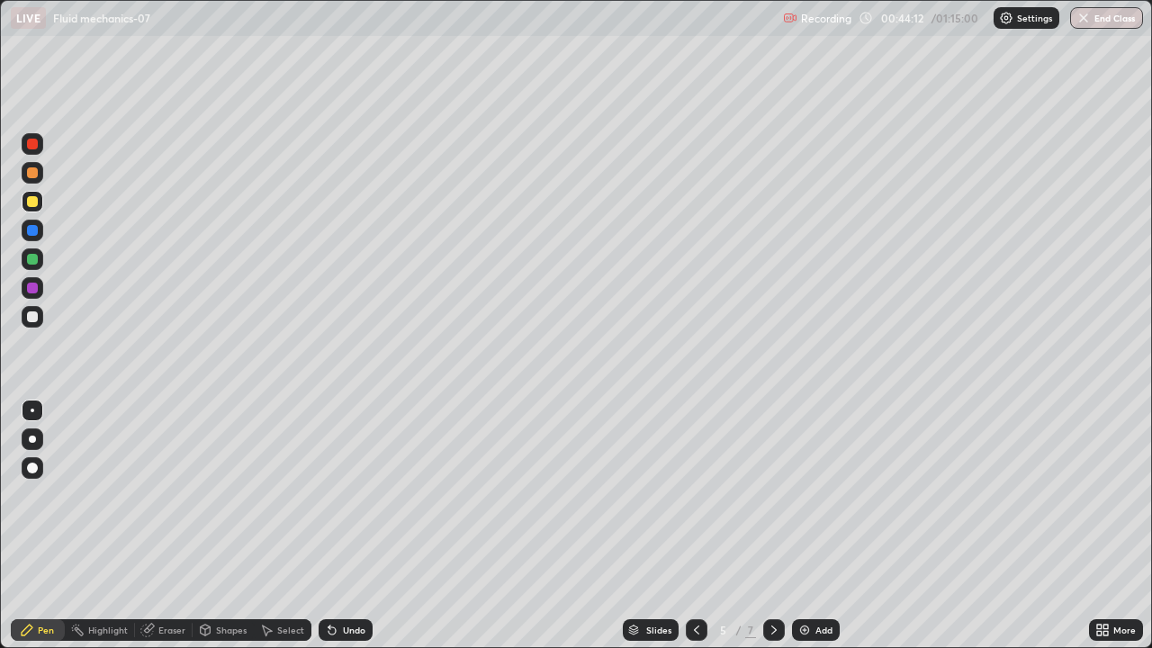
click at [773, 526] on icon at bounding box center [773, 629] width 5 height 9
click at [772, 526] on icon at bounding box center [774, 630] width 14 height 14
click at [40, 266] on div at bounding box center [33, 259] width 22 height 22
click at [822, 526] on div "Add" at bounding box center [823, 629] width 17 height 9
click at [34, 203] on div at bounding box center [32, 201] width 11 height 11
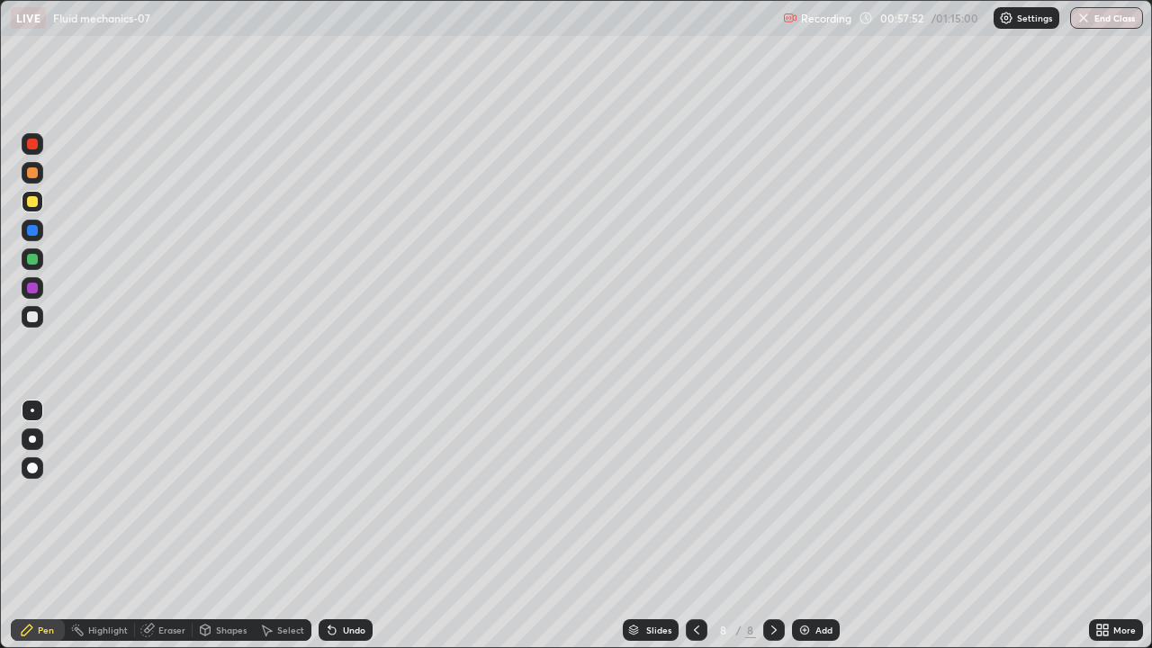
click at [234, 526] on div "Shapes" at bounding box center [231, 629] width 31 height 9
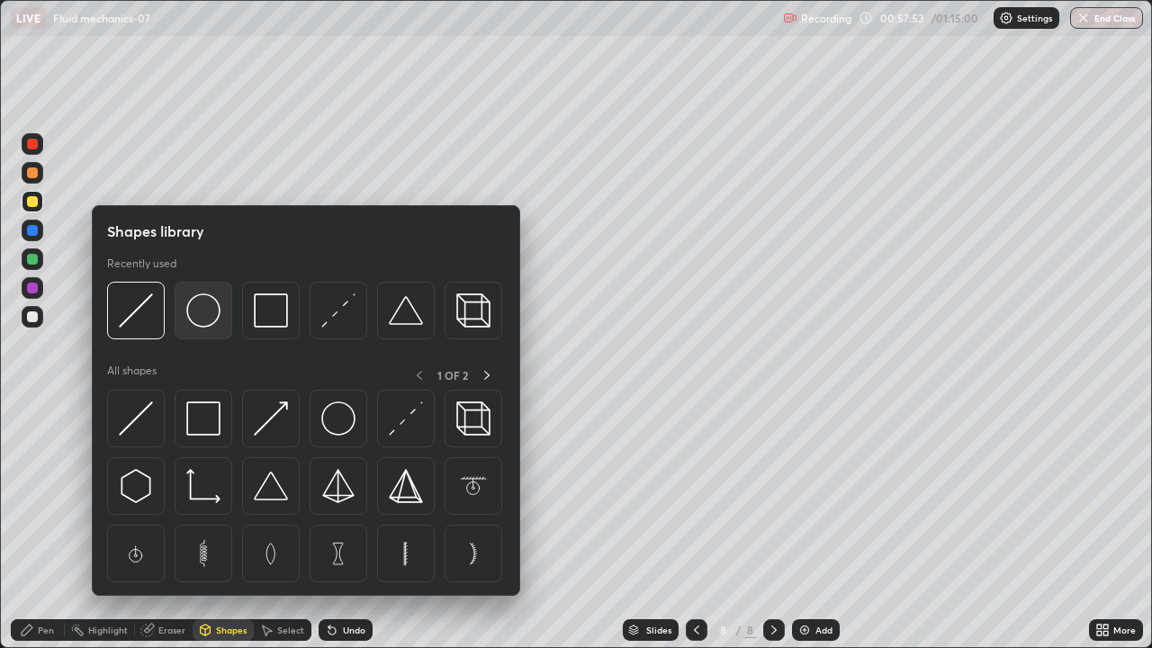
click at [210, 319] on img at bounding box center [203, 310] width 34 height 34
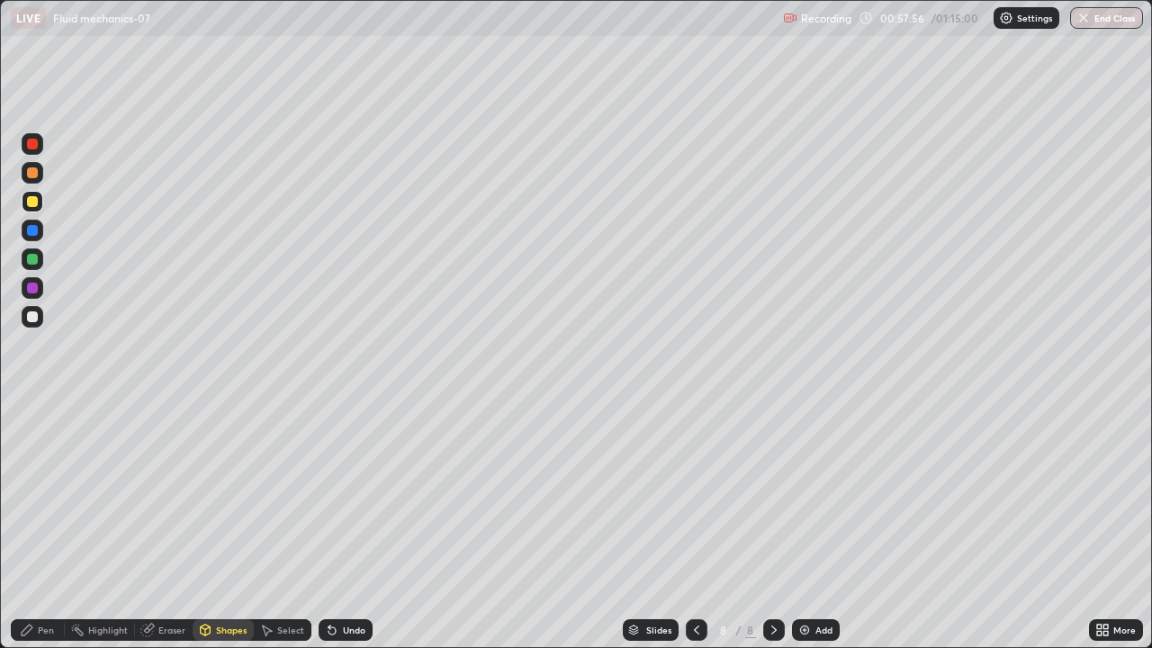
click at [49, 526] on div "Pen" at bounding box center [46, 629] width 16 height 9
click at [39, 317] on div at bounding box center [33, 317] width 22 height 22
click at [34, 257] on div at bounding box center [32, 259] width 11 height 11
click at [37, 203] on div at bounding box center [32, 201] width 11 height 11
click at [804, 526] on img at bounding box center [804, 630] width 14 height 14
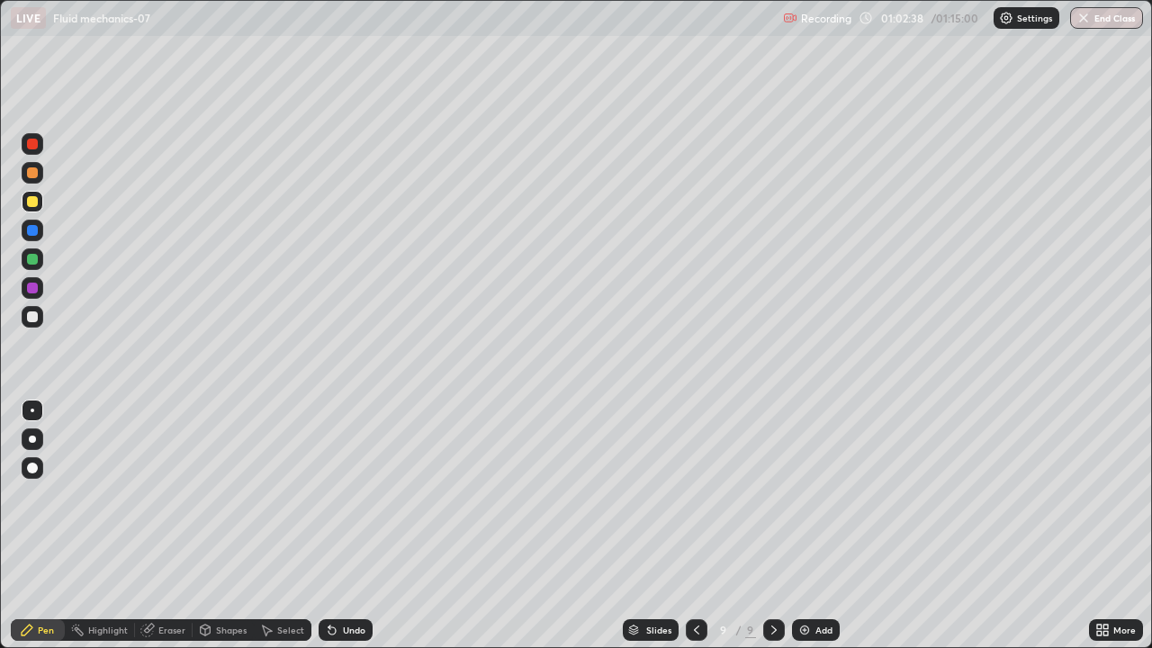
click at [694, 526] on icon at bounding box center [696, 629] width 5 height 9
click at [772, 526] on icon at bounding box center [773, 629] width 5 height 9
click at [697, 526] on icon at bounding box center [696, 630] width 14 height 14
click at [780, 526] on div at bounding box center [774, 630] width 22 height 22
click at [1119, 19] on button "End Class" at bounding box center [1106, 18] width 73 height 22
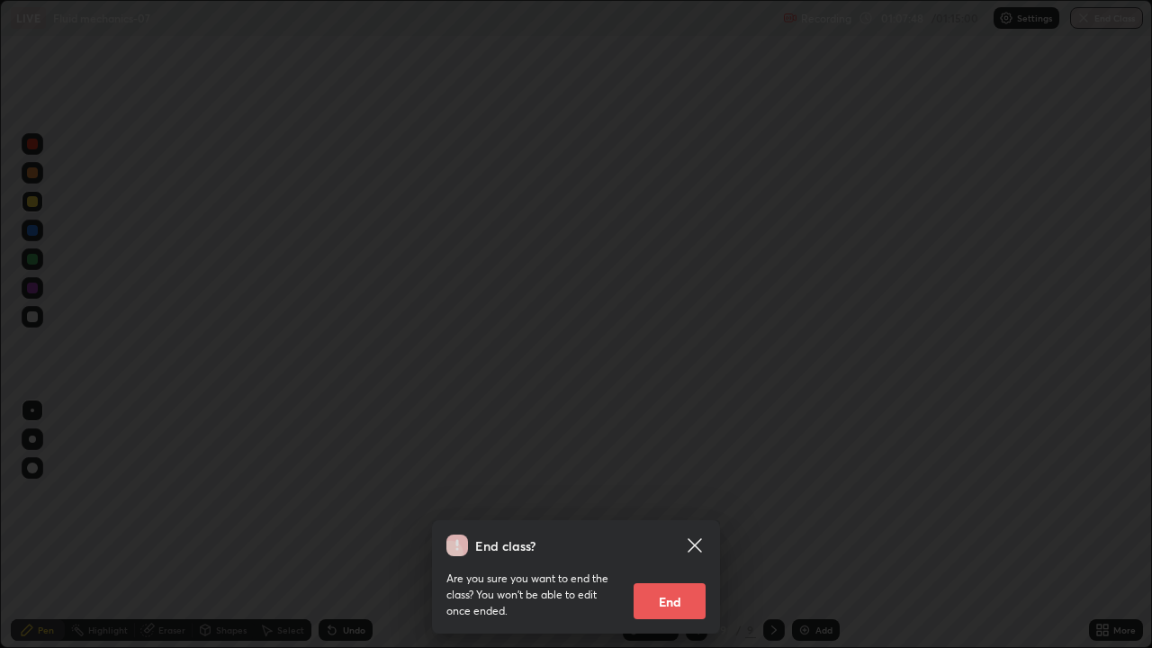
click at [668, 526] on button "End" at bounding box center [669, 601] width 72 height 36
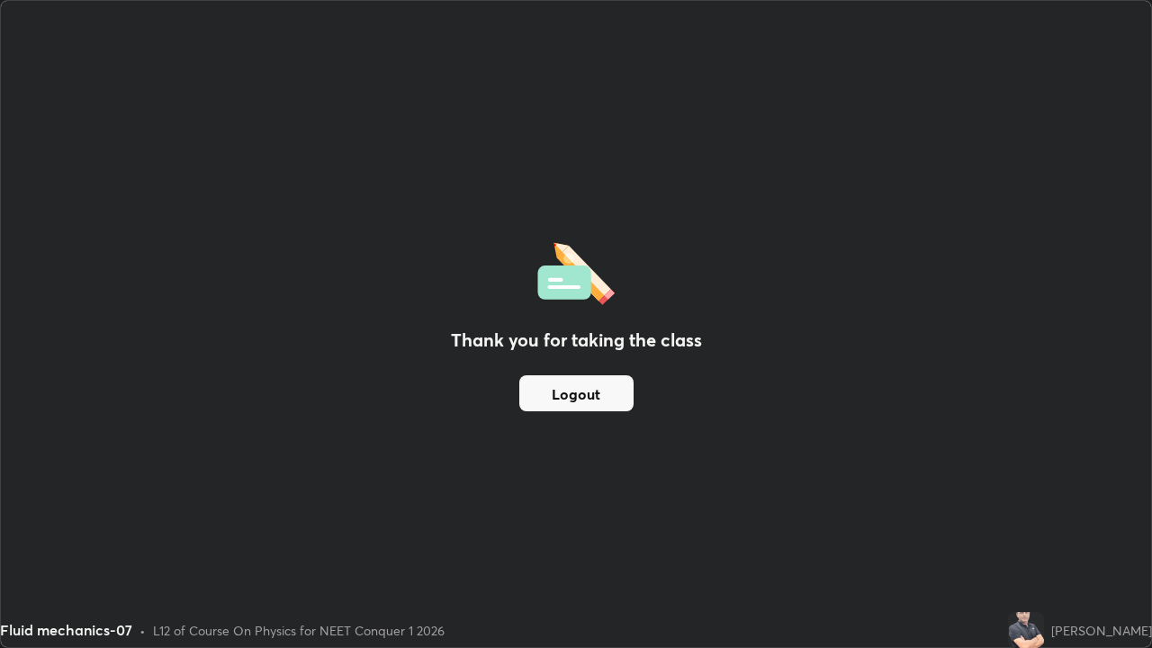
click at [603, 400] on button "Logout" at bounding box center [576, 393] width 114 height 36
click at [594, 400] on button "Logout" at bounding box center [576, 393] width 114 height 36
click at [539, 408] on button "Logout" at bounding box center [576, 393] width 114 height 36
click at [547, 404] on button "Logout" at bounding box center [576, 393] width 114 height 36
click at [546, 404] on button "Logout" at bounding box center [576, 393] width 114 height 36
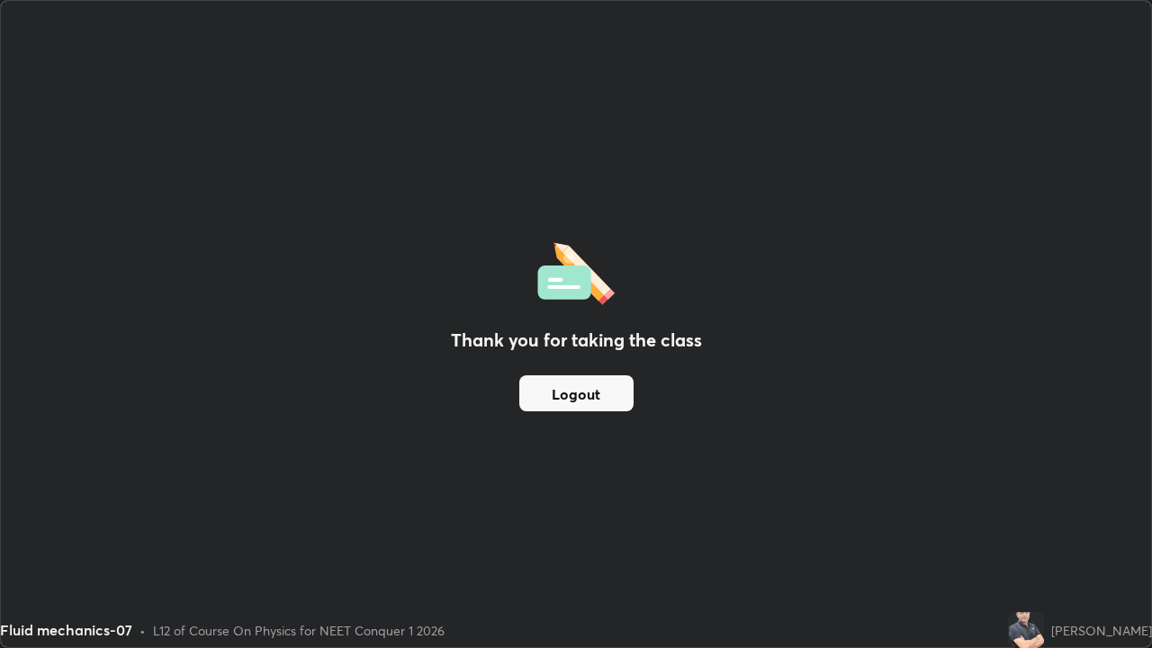
click at [544, 406] on button "Logout" at bounding box center [576, 393] width 114 height 36
click at [548, 404] on button "Logout" at bounding box center [576, 393] width 114 height 36
click at [553, 400] on button "Logout" at bounding box center [576, 393] width 114 height 36
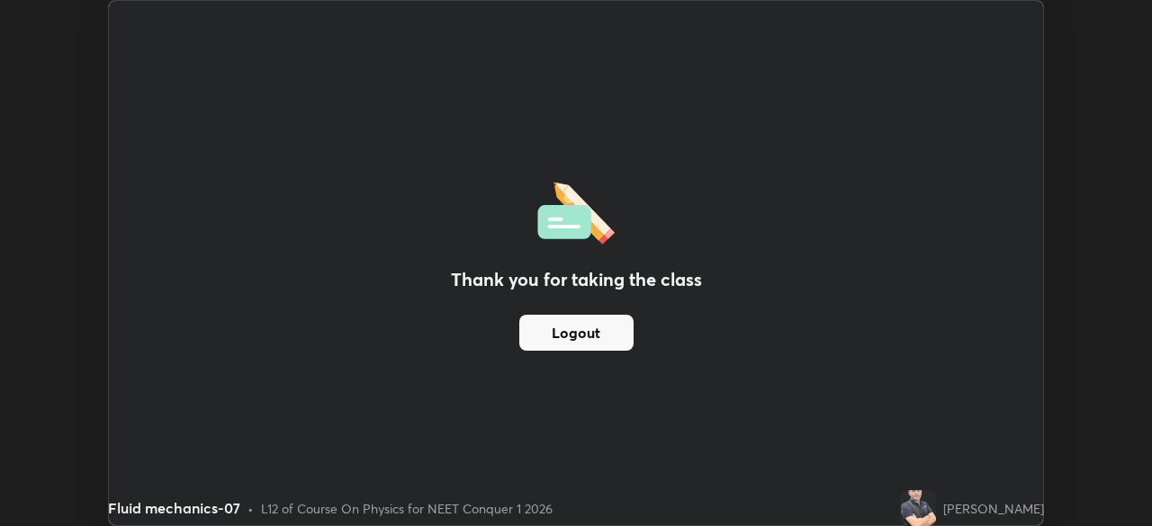
scroll to position [89459, 88833]
